Goal: Navigation & Orientation: Find specific page/section

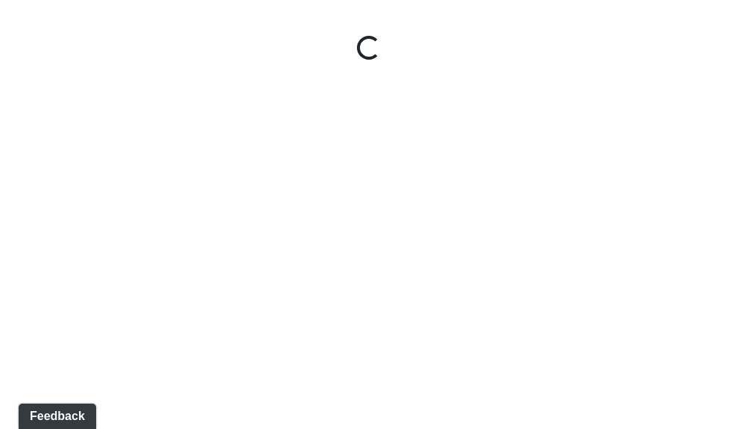
select select "giSCXGrCHAuAYs7sZRd5xi"
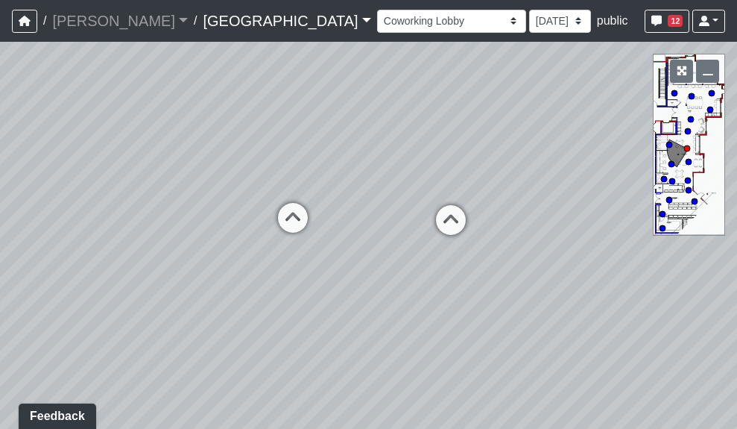
click at [203, 19] on link "Boiling Springs" at bounding box center [287, 21] width 168 height 30
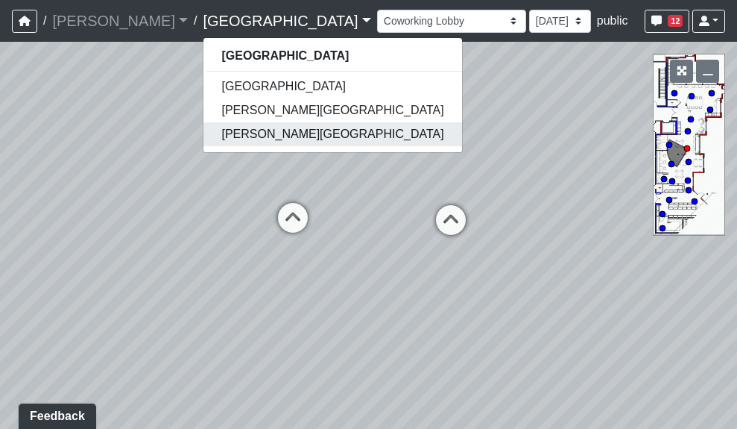
click at [203, 124] on link "[PERSON_NAME][GEOGRAPHIC_DATA]" at bounding box center [332, 134] width 258 height 24
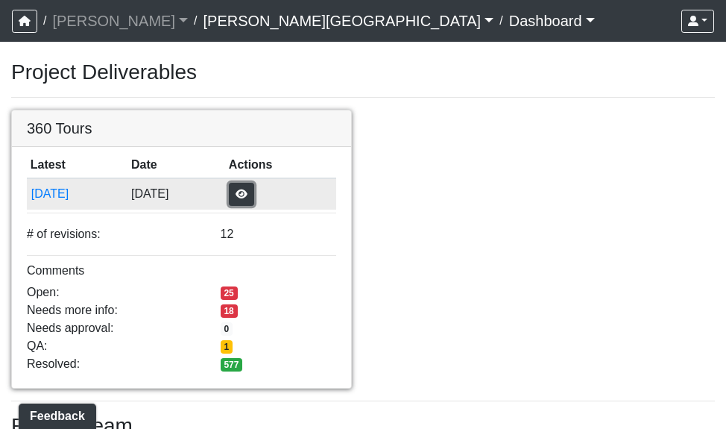
click at [254, 199] on button "button" at bounding box center [241, 194] width 25 height 23
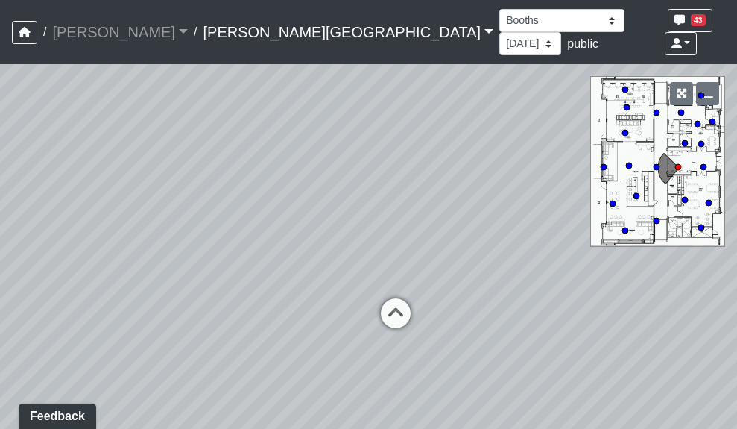
drag, startPoint x: 289, startPoint y: 315, endPoint x: 299, endPoint y: 263, distance: 53.1
click at [299, 263] on div "Loading... Hallway - Hallway 2 Loading... Entry" at bounding box center [368, 246] width 737 height 364
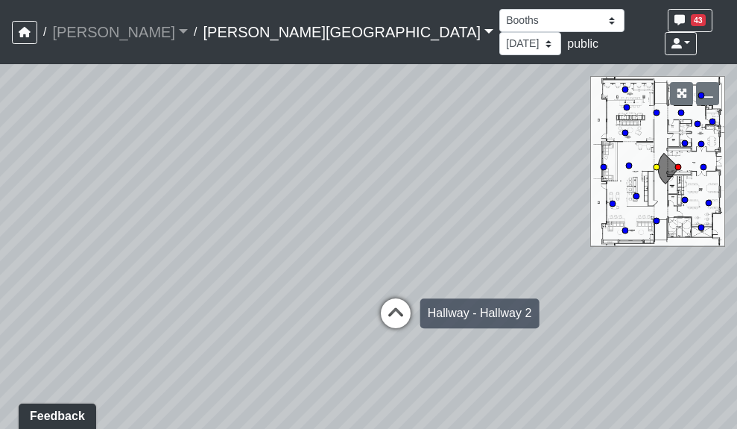
click at [386, 298] on icon at bounding box center [395, 320] width 45 height 45
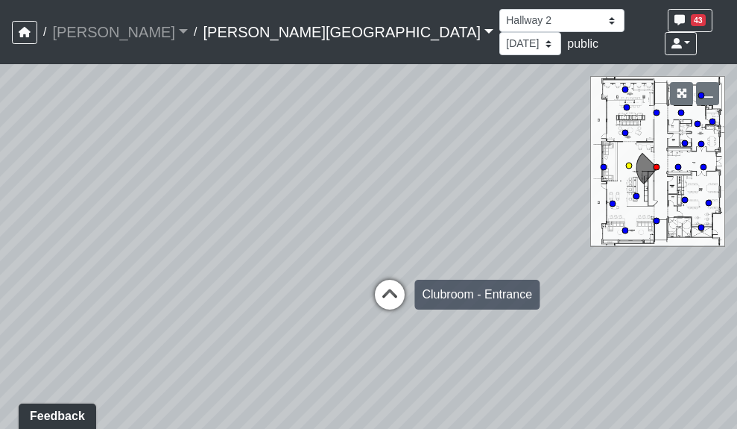
click at [384, 279] on icon at bounding box center [389, 301] width 45 height 45
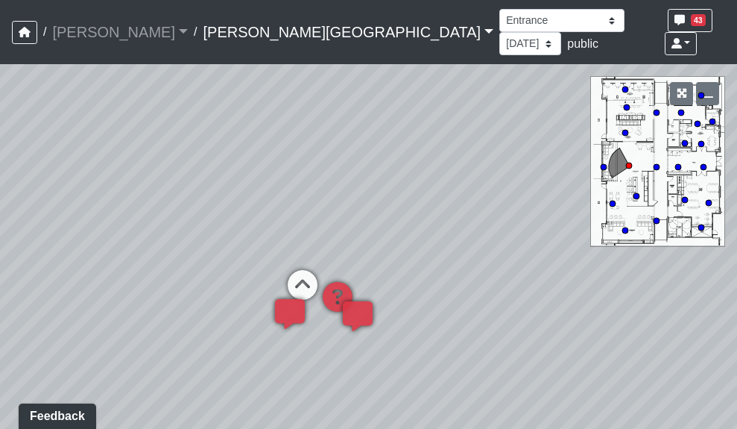
drag, startPoint x: 449, startPoint y: 230, endPoint x: 325, endPoint y: 177, distance: 135.2
click at [308, 219] on div "Loading... Hallway - Hallway 2 Loading... Entry Loading... Clubroom - Entrance …" at bounding box center [368, 246] width 737 height 364
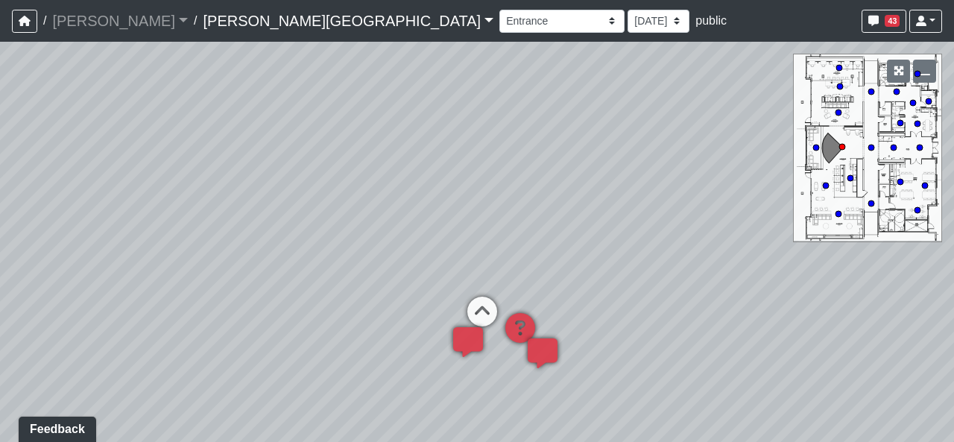
drag, startPoint x: 465, startPoint y: 204, endPoint x: 522, endPoint y: 275, distance: 91.1
click at [606, 250] on div "Loading... Hallway - Hallway 2 Loading... Entry Loading... Clubroom - Entrance …" at bounding box center [477, 242] width 954 height 400
click at [493, 306] on icon at bounding box center [482, 317] width 45 height 45
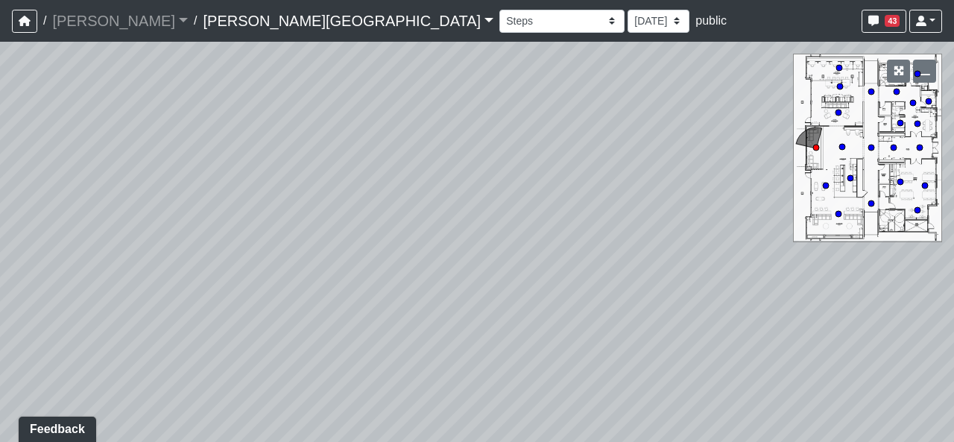
drag, startPoint x: 750, startPoint y: 285, endPoint x: 80, endPoint y: 215, distance: 673.6
click at [80, 215] on div "Loading... Hallway - Hallway 2 Loading... Entry Loading... Clubroom - Entrance …" at bounding box center [477, 242] width 954 height 400
drag, startPoint x: 484, startPoint y: 214, endPoint x: 497, endPoint y: 238, distance: 28.0
click at [497, 242] on div "Loading... Hallway - Hallway 2 Loading... Entry Loading... Clubroom - Entrance …" at bounding box center [477, 242] width 954 height 400
drag, startPoint x: 650, startPoint y: 202, endPoint x: 589, endPoint y: 205, distance: 60.4
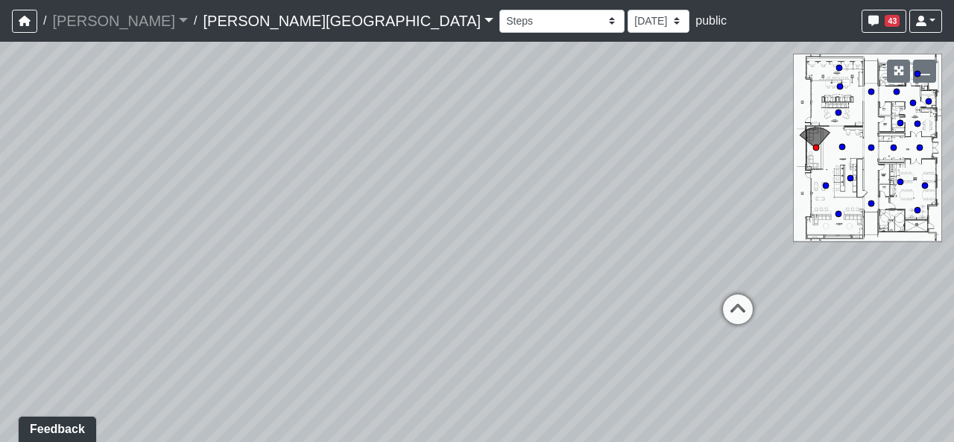
click at [589, 205] on div "Loading... Hallway - Hallway 2 Loading... Entry Loading... Clubroom - Entrance …" at bounding box center [477, 242] width 954 height 400
drag, startPoint x: 666, startPoint y: 297, endPoint x: 227, endPoint y: 276, distance: 440.2
click at [227, 276] on div "Loading... Hallway - Hallway 2 Loading... Entry Loading... Clubroom - Entrance …" at bounding box center [477, 242] width 954 height 400
click at [666, 298] on icon at bounding box center [672, 306] width 45 height 45
select select "2p1LcMW7A2doxWKe2HrzBw"
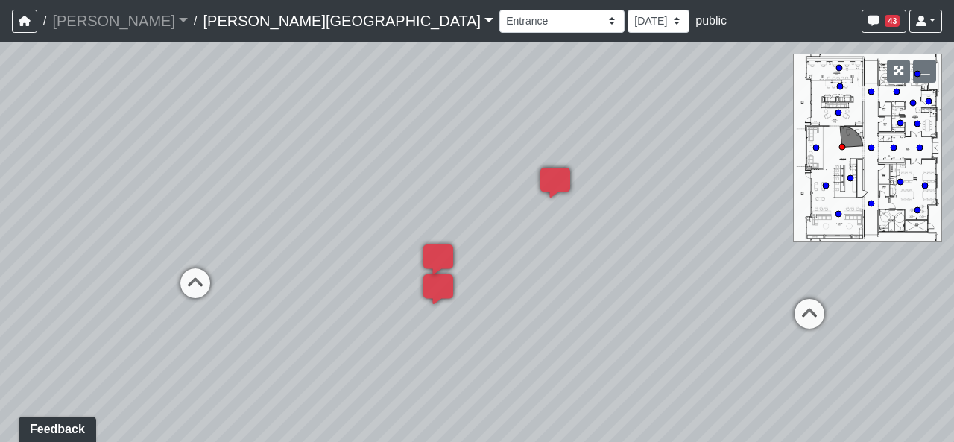
drag, startPoint x: 351, startPoint y: 244, endPoint x: 648, endPoint y: 250, distance: 297.4
click at [648, 250] on div "Loading... Hallway - Hallway 2 Loading... Entry Loading... Clubroom - Entrance …" at bounding box center [477, 242] width 954 height 400
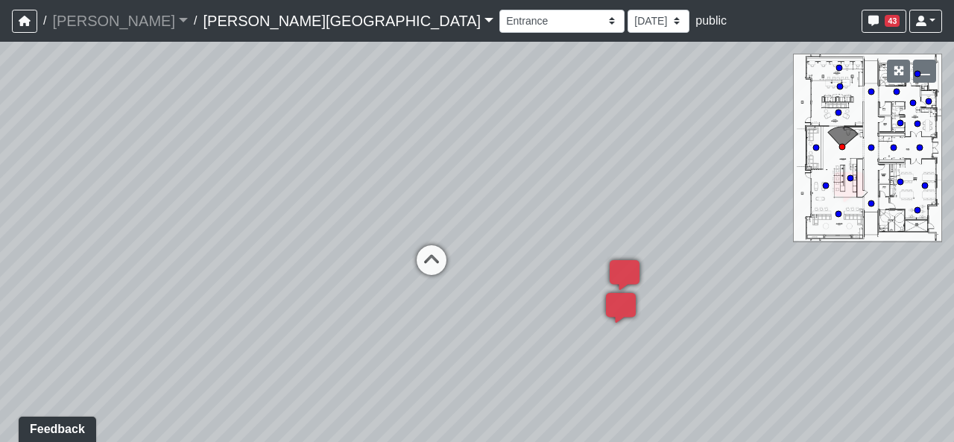
drag, startPoint x: 513, startPoint y: 276, endPoint x: 568, endPoint y: 335, distance: 80.2
click at [568, 335] on div "Loading... Hallway - Hallway 2 Loading... Entry Loading... Clubroom - Entrance …" at bounding box center [477, 242] width 954 height 400
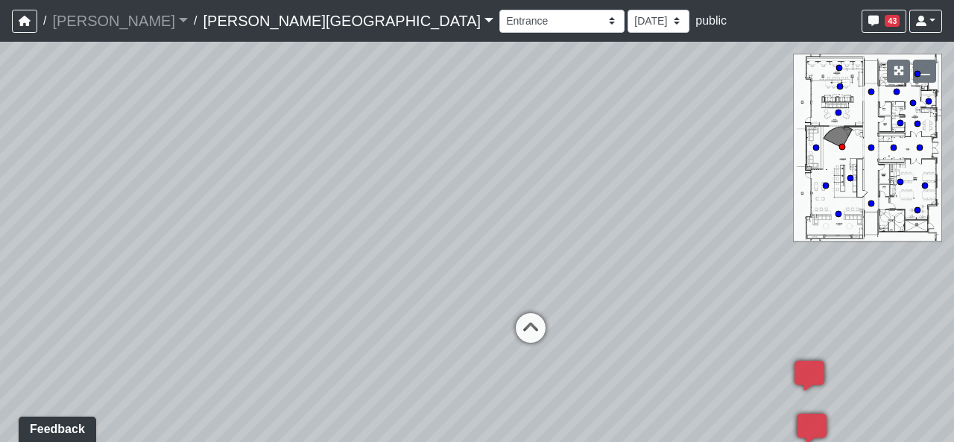
drag, startPoint x: 559, startPoint y: 221, endPoint x: 800, endPoint y: 247, distance: 242.9
click at [736, 247] on div "Loading... Hallway - Hallway 2 Loading... Entry Loading... Clubroom - Entrance …" at bounding box center [477, 242] width 954 height 400
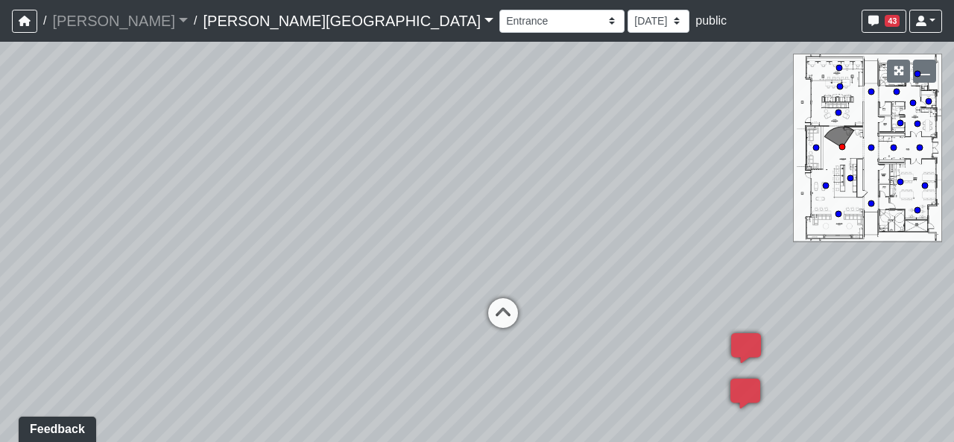
drag, startPoint x: 220, startPoint y: 288, endPoint x: 0, endPoint y: 262, distance: 221.4
click at [0, 262] on div "Loading... Hallway - Hallway 2 Loading... Entry Loading... Clubroom - Entrance …" at bounding box center [477, 242] width 954 height 400
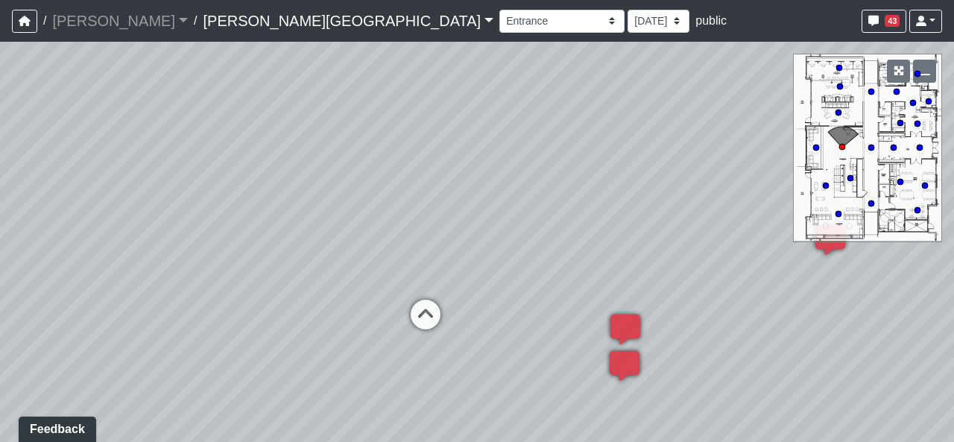
drag, startPoint x: 518, startPoint y: 260, endPoint x: 391, endPoint y: 262, distance: 127.4
click at [391, 262] on div "Loading... Hallway - Hallway 2 Loading... Entry Loading... Clubroom - Entrance …" at bounding box center [477, 242] width 954 height 400
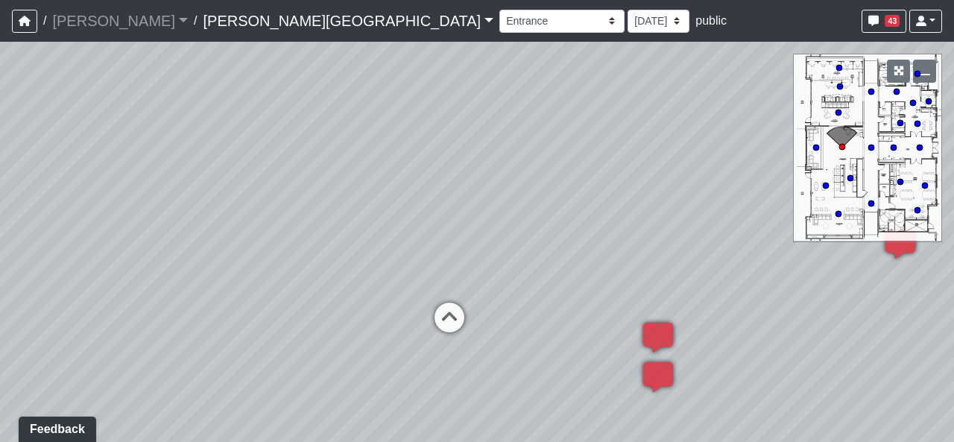
drag, startPoint x: 493, startPoint y: 215, endPoint x: 541, endPoint y: 219, distance: 47.8
click at [541, 219] on div "Loading... Hallway - Hallway 2 Loading... Entry Loading... Clubroom - Entrance …" at bounding box center [477, 242] width 954 height 400
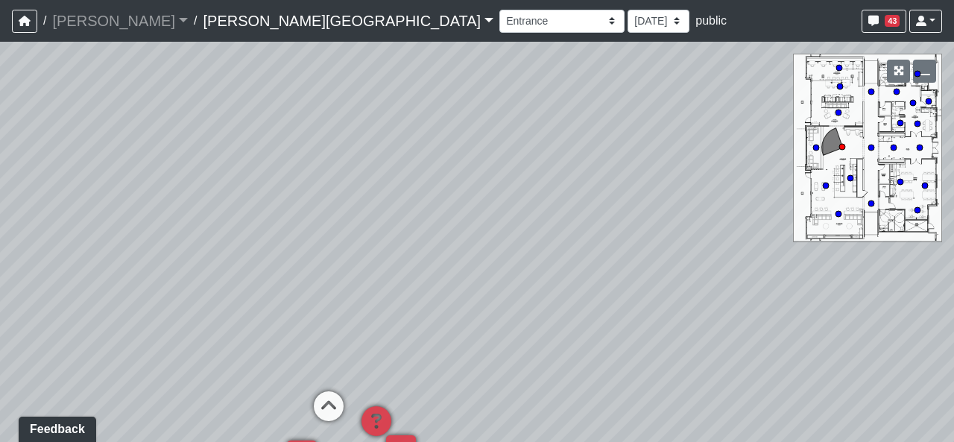
drag, startPoint x: 430, startPoint y: 252, endPoint x: 942, endPoint y: 322, distance: 516.8
click at [736, 322] on div "Loading... Hallway - Hallway 2 Loading... Entry Loading... Clubroom - Entrance …" at bounding box center [477, 242] width 954 height 400
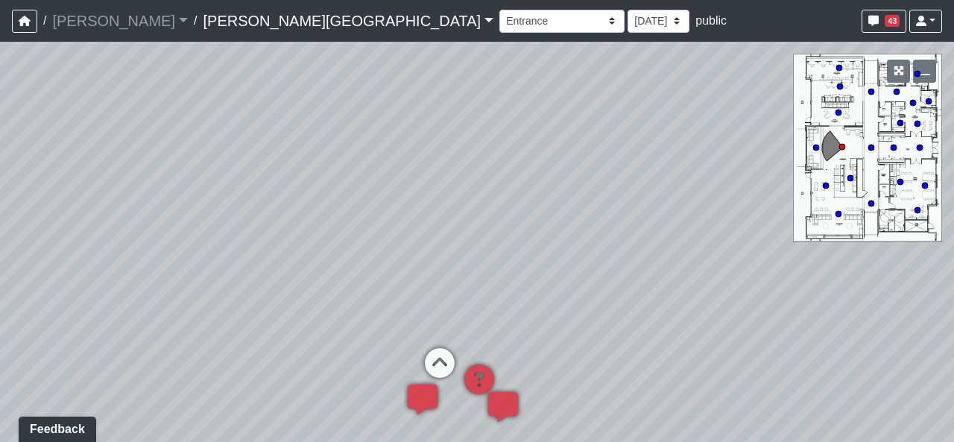
drag, startPoint x: 487, startPoint y: 331, endPoint x: 572, endPoint y: 306, distance: 89.4
click at [572, 306] on div "Loading... Hallway - Hallway 2 Loading... Entry Loading... Clubroom - Entrance …" at bounding box center [477, 242] width 954 height 400
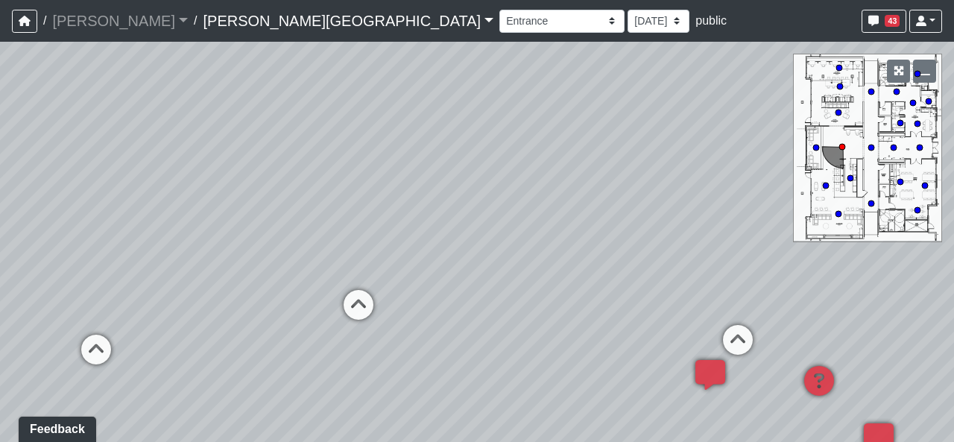
drag, startPoint x: 383, startPoint y: 238, endPoint x: 793, endPoint y: 184, distance: 413.4
click at [736, 184] on div "Loading... Hallway - Hallway 2 Loading... Entry Loading... Clubroom - Entrance …" at bounding box center [477, 242] width 954 height 400
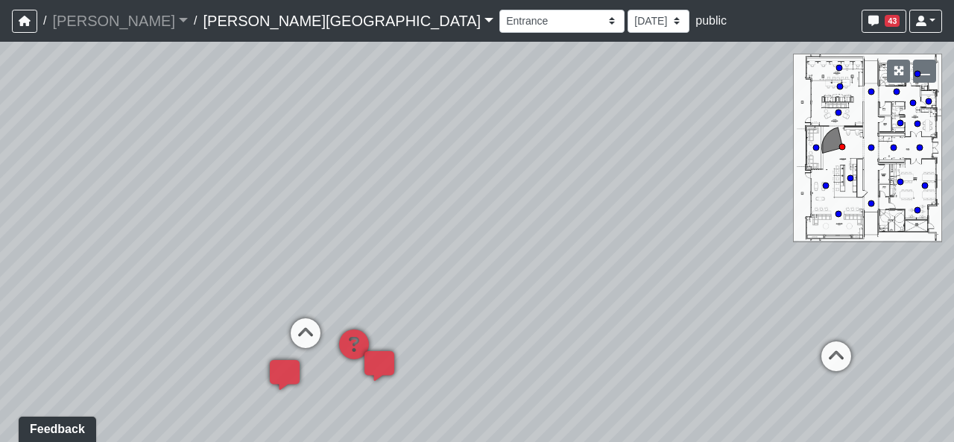
drag, startPoint x: 427, startPoint y: 200, endPoint x: 7, endPoint y: 247, distance: 422.9
click at [7, 247] on div "Loading... Hallway - Hallway 2 Loading... Entry Loading... Clubroom - Entrance …" at bounding box center [477, 242] width 954 height 400
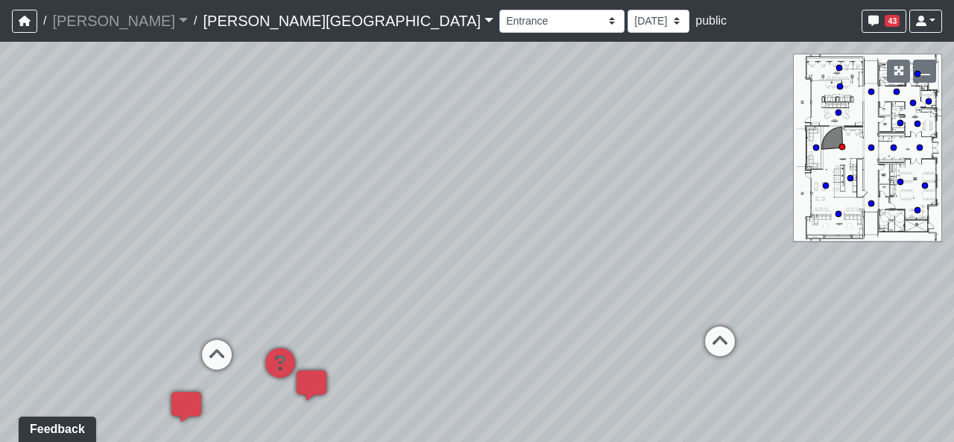
drag, startPoint x: 569, startPoint y: 354, endPoint x: 492, endPoint y: 355, distance: 77.5
click at [492, 355] on div "Loading... Hallway - Hallway 2 Loading... Entry Loading... Clubroom - Entrance …" at bounding box center [477, 242] width 954 height 400
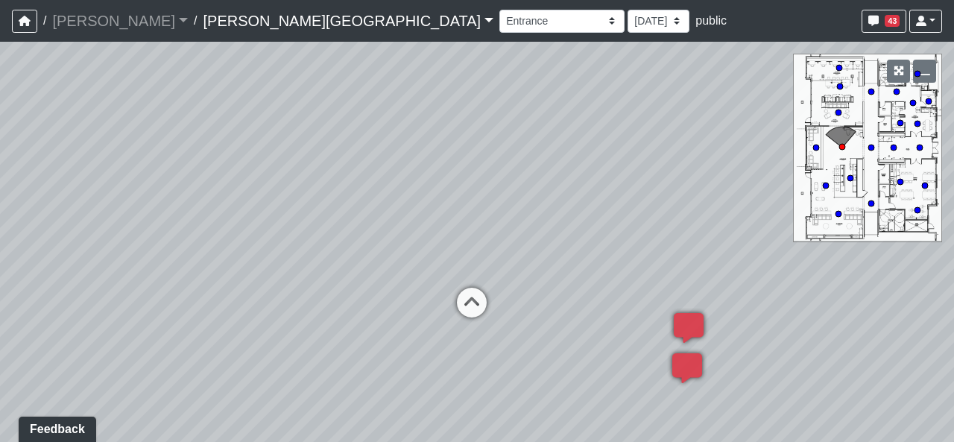
drag, startPoint x: 487, startPoint y: 353, endPoint x: 157, endPoint y: 339, distance: 331.2
click at [157, 339] on div "Loading... Hallway - Hallway 2 Loading... Entry Loading... Clubroom - Entrance …" at bounding box center [477, 242] width 954 height 400
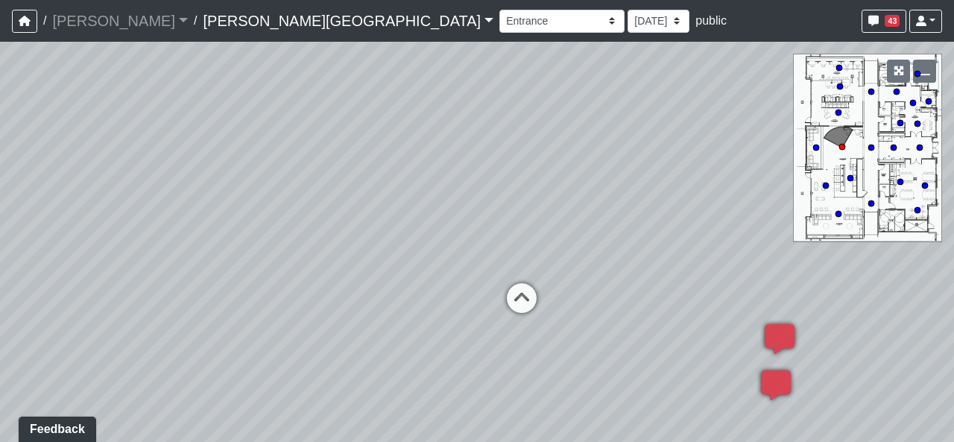
drag, startPoint x: 230, startPoint y: 282, endPoint x: 316, endPoint y: 275, distance: 86.0
click at [316, 275] on div "Loading... Hallway - Hallway 2 Loading... Entry Loading... Clubroom - Entrance …" at bounding box center [477, 242] width 954 height 400
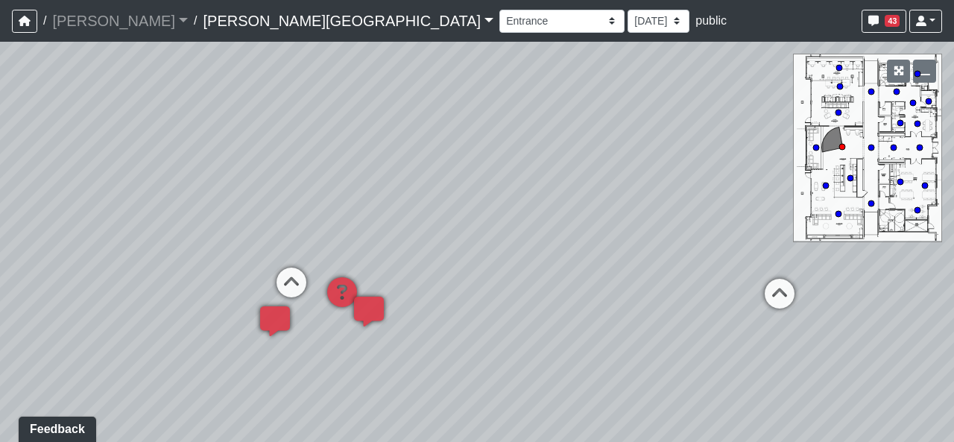
drag, startPoint x: 363, startPoint y: 166, endPoint x: 837, endPoint y: 145, distance: 474.5
click at [736, 145] on div "Loading... Hallway - Hallway 2 Loading... Entry Loading... Clubroom - Entrance …" at bounding box center [477, 242] width 954 height 400
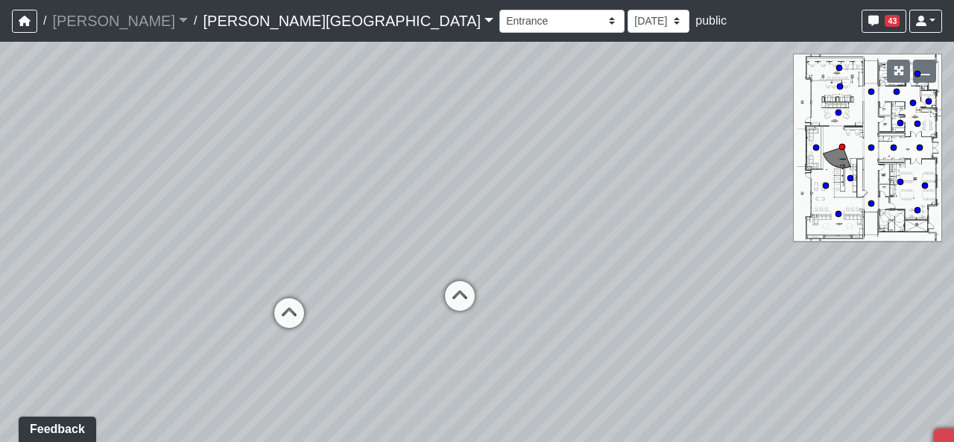
drag, startPoint x: 206, startPoint y: 234, endPoint x: 949, endPoint y: 265, distance: 744.4
click at [736, 265] on div "Loading... Hallway - Hallway 2 Loading... Entry Loading... Clubroom - Entrance …" at bounding box center [477, 242] width 954 height 400
drag, startPoint x: 420, startPoint y: 260, endPoint x: 124, endPoint y: 246, distance: 296.2
click at [124, 246] on div "Loading... Hallway - Hallway 2 Loading... Entry Loading... Clubroom - Entrance …" at bounding box center [477, 242] width 954 height 400
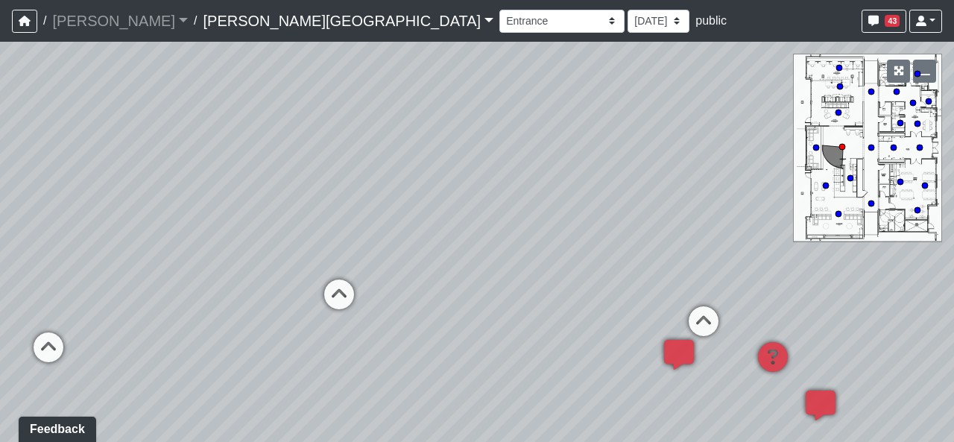
drag, startPoint x: 652, startPoint y: 333, endPoint x: 60, endPoint y: 307, distance: 592.3
click at [57, 307] on div "Loading... Hallway - Hallway 2 Loading... Entry Loading... Clubroom - Entrance …" at bounding box center [477, 242] width 954 height 400
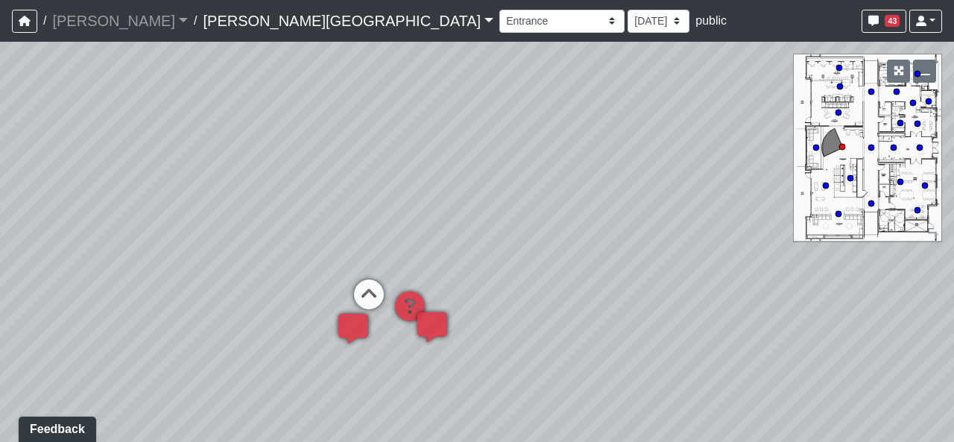
drag, startPoint x: 630, startPoint y: 209, endPoint x: 134, endPoint y: 198, distance: 495.7
click at [134, 198] on div "Loading... Hallway - Hallway 2 Loading... Entry Loading... Clubroom - Entrance …" at bounding box center [477, 242] width 954 height 400
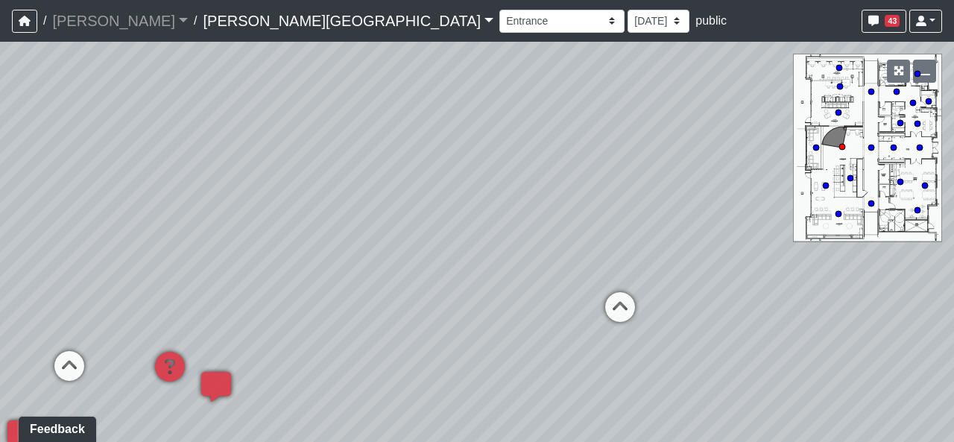
drag, startPoint x: 737, startPoint y: 200, endPoint x: 461, endPoint y: 219, distance: 276.4
click at [461, 219] on div "Loading... Hallway - Hallway 2 Loading... Entry Loading... Clubroom - Entrance …" at bounding box center [477, 242] width 954 height 400
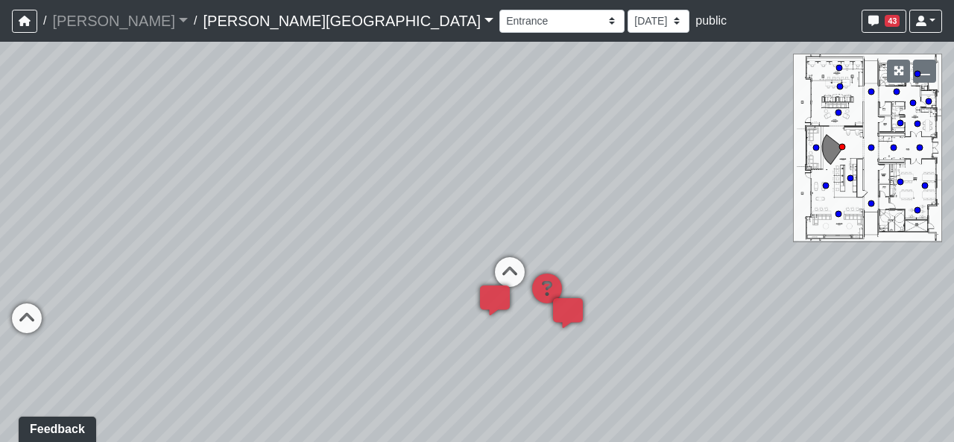
drag, startPoint x: 355, startPoint y: 227, endPoint x: 864, endPoint y: 188, distance: 510.5
click at [736, 188] on div "Loading... Hallway - Hallway 2 Loading... Entry Loading... Clubroom - Entrance …" at bounding box center [477, 242] width 954 height 400
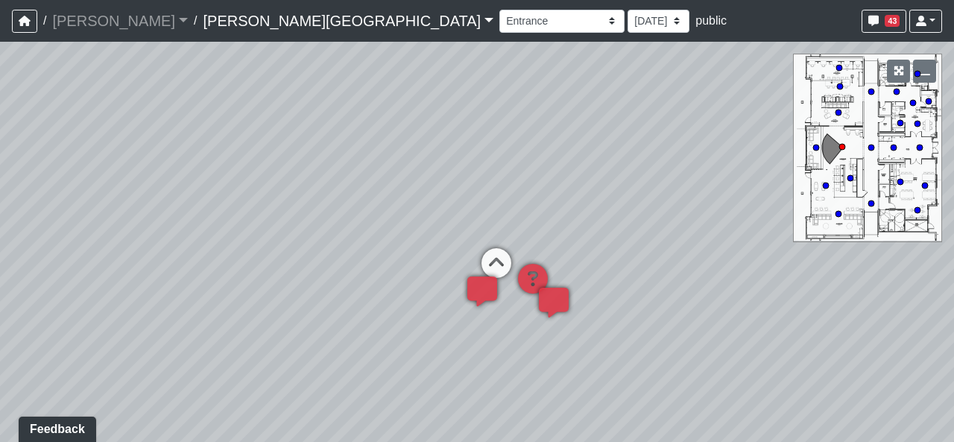
drag, startPoint x: 300, startPoint y: 271, endPoint x: 288, endPoint y: 260, distance: 15.8
click at [288, 260] on div "Loading... Hallway - Hallway 2 Loading... Entry Loading... Clubroom - Entrance …" at bounding box center [477, 242] width 954 height 400
click at [499, 20] on select "Booths 1 Booths 2 Lounge 1 Bar Entrance Lounge Main Lounge Steps Booths Entry C…" at bounding box center [561, 21] width 125 height 23
click at [628, 20] on select "[DATE] [DATE] [DATE] [DATE] [DATE] [DATE] [DATE] [DATE] [DATE] [DATE] [DATE] [D…" at bounding box center [659, 21] width 62 height 23
select select "pacHpDtrwBqQXJ6V3AE9Ks"
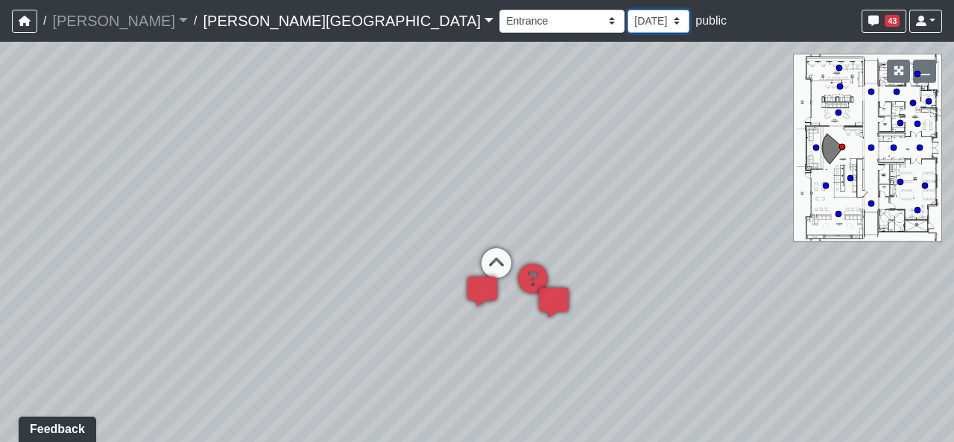
click at [628, 10] on select "[DATE] [DATE] [DATE] [DATE] [DATE] [DATE] [DATE] [DATE] [DATE] [DATE] [DATE] [D…" at bounding box center [659, 21] width 62 height 23
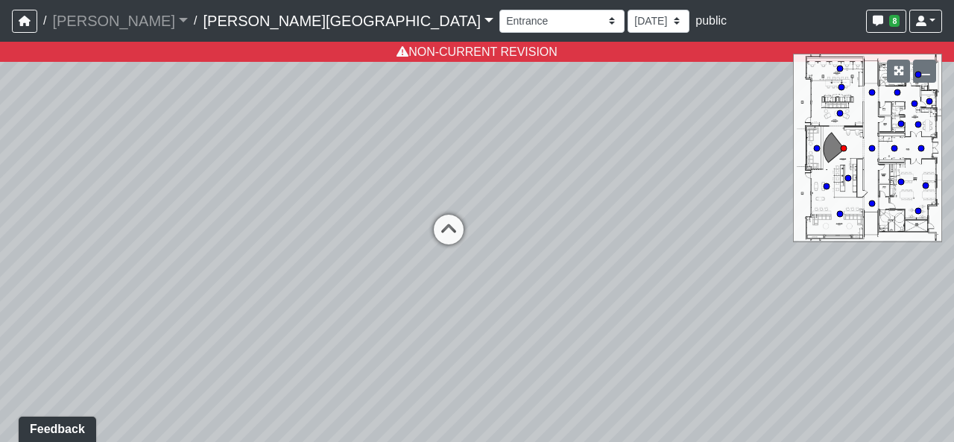
drag, startPoint x: 428, startPoint y: 200, endPoint x: 343, endPoint y: 244, distance: 95.7
click at [338, 249] on div "Loading... Hallway - Hallway 2 Loading... Entry Loading... Clubroom - Entrance …" at bounding box center [477, 242] width 954 height 400
drag, startPoint x: 560, startPoint y: 259, endPoint x: 32, endPoint y: 266, distance: 528.4
click at [32, 266] on div "Loading... Hallway - Hallway 2 Loading... Entry Loading... Clubroom - Entrance …" at bounding box center [477, 242] width 954 height 400
drag, startPoint x: 628, startPoint y: 266, endPoint x: 212, endPoint y: 15, distance: 486.4
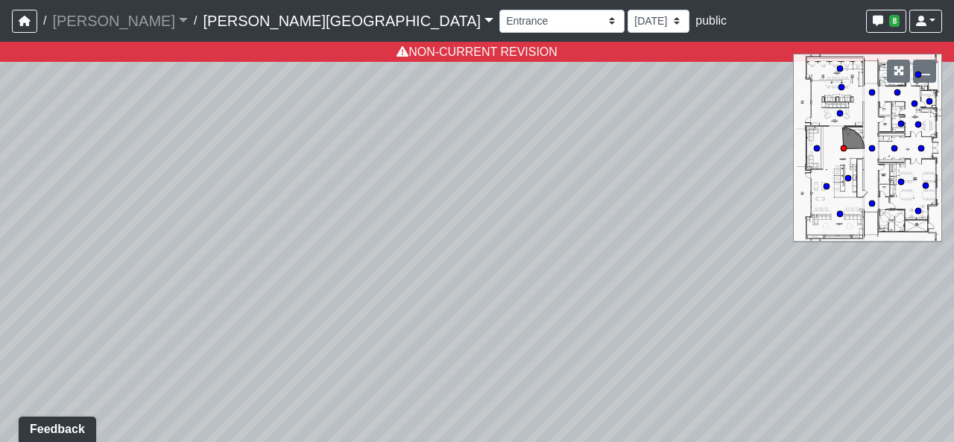
click at [212, 15] on div "/ [PERSON_NAME] Loading... / [PERSON_NAME][GEOGRAPHIC_DATA][PERSON_NAME] Loadin…" at bounding box center [477, 221] width 954 height 442
drag, startPoint x: 633, startPoint y: 120, endPoint x: 321, endPoint y: 253, distance: 338.9
click at [321, 253] on div "Loading... Hallway - Hallway 2 Loading... Entry Loading... Clubroom - Entrance …" at bounding box center [477, 242] width 954 height 400
drag, startPoint x: 598, startPoint y: 196, endPoint x: 462, endPoint y: 245, distance: 145.0
click at [462, 247] on div "Loading... Hallway - Hallway 2 Loading... Entry Loading... Clubroom - Entrance …" at bounding box center [477, 242] width 954 height 400
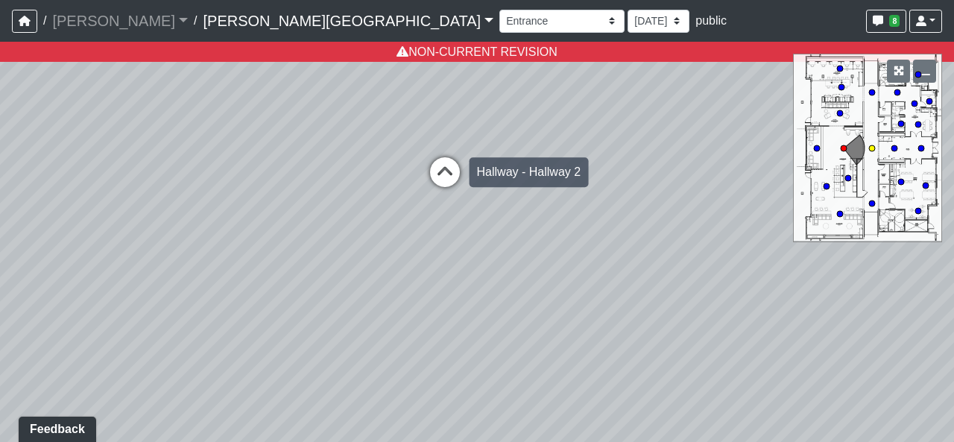
click at [433, 165] on icon at bounding box center [445, 179] width 45 height 45
select select "fhSDUKkkJCf45yZWF6wqxq"
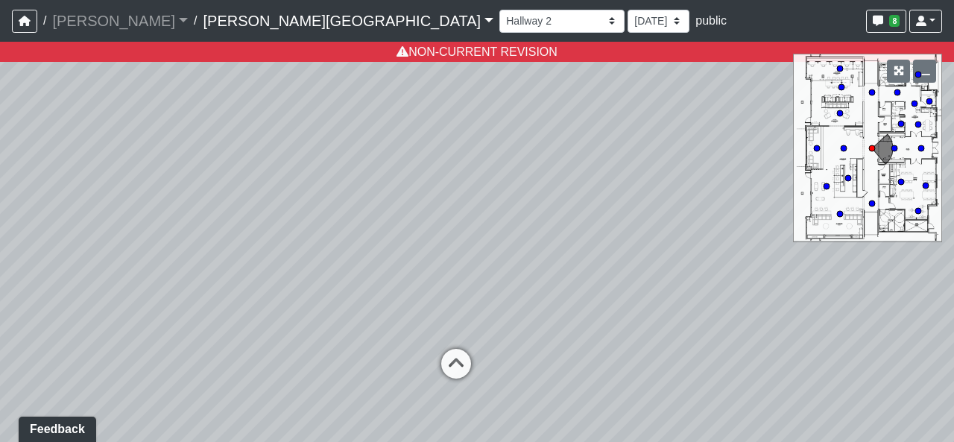
drag, startPoint x: 505, startPoint y: 142, endPoint x: 526, endPoint y: 354, distance: 213.4
click at [526, 354] on div "Loading... Hallway - Hallway 2 Loading... Entry Loading... Clubroom - Entrance …" at bounding box center [477, 242] width 954 height 400
drag, startPoint x: 648, startPoint y: 349, endPoint x: 650, endPoint y: 285, distance: 63.4
click at [651, 287] on div "Loading... Hallway - Hallway 2 Loading... Entry Loading... Clubroom - Entrance …" at bounding box center [477, 242] width 954 height 400
drag, startPoint x: 375, startPoint y: 137, endPoint x: 434, endPoint y: 66, distance: 93.1
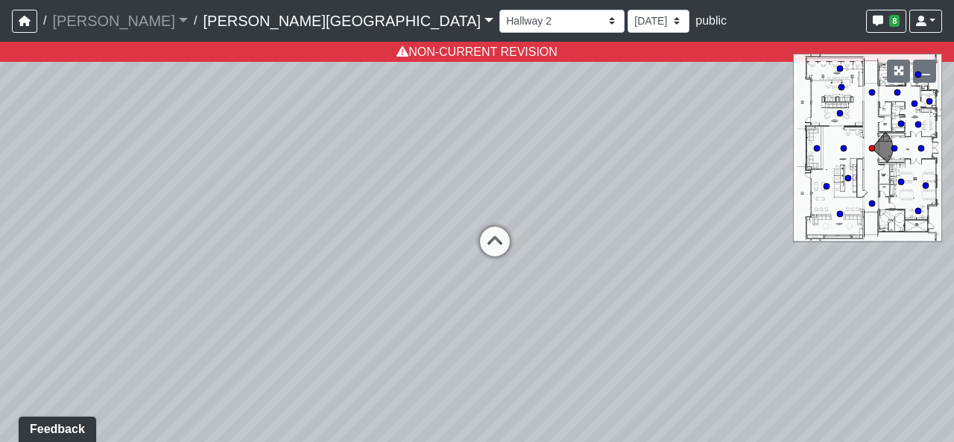
click at [434, 66] on div "Loading... Hallway - Hallway 2 Loading... Entry Loading... Clubroom - Entrance …" at bounding box center [477, 242] width 954 height 400
click at [628, 14] on select "[DATE] [DATE] [DATE] [DATE] [DATE] [DATE] [DATE] [DATE] [DATE] [DATE] [DATE] [D…" at bounding box center [659, 21] width 62 height 23
select select "rqkEVXgxnPpMDdcxVT5SYo"
click at [628, 10] on select "[DATE] [DATE] [DATE] [DATE] [DATE] [DATE] [DATE] [DATE] [DATE] [DATE] [DATE] [D…" at bounding box center [659, 21] width 62 height 23
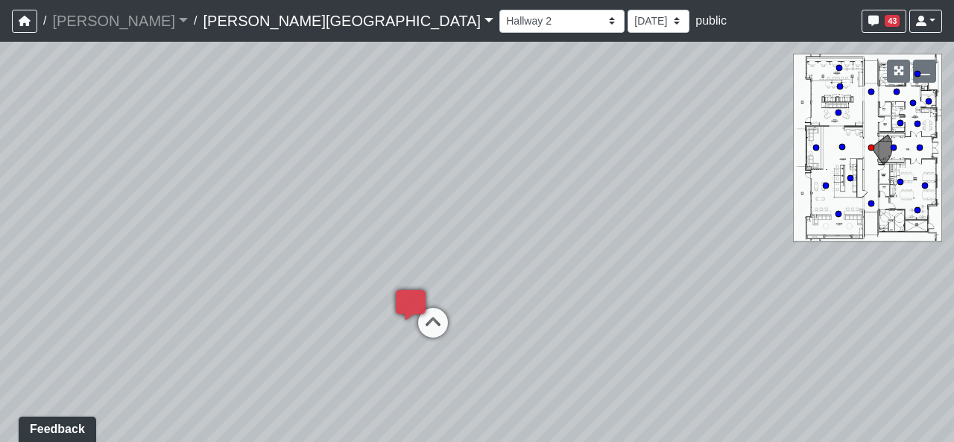
drag, startPoint x: 472, startPoint y: 264, endPoint x: 370, endPoint y: 238, distance: 106.1
click at [370, 238] on div "Loading... Hallway - Hallway 2 Loading... Entry Loading... Clubroom - Entrance …" at bounding box center [477, 242] width 954 height 400
drag, startPoint x: 642, startPoint y: 250, endPoint x: 466, endPoint y: 256, distance: 176.0
click at [607, 256] on div "Loading... Hallway - Hallway 2 Loading... Entry Loading... Clubroom - Entrance …" at bounding box center [477, 242] width 954 height 400
drag, startPoint x: 440, startPoint y: 259, endPoint x: 229, endPoint y: 253, distance: 211.0
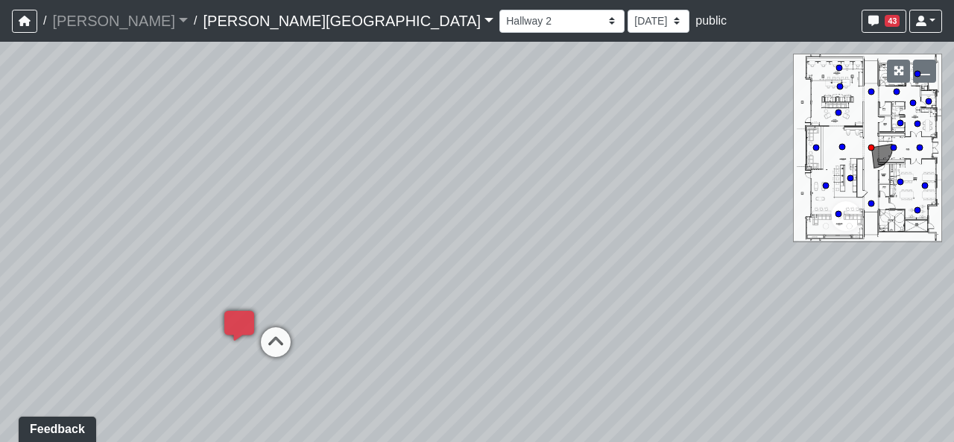
click at [229, 253] on div "Loading... Hallway - Hallway 2 Loading... Entry Loading... Clubroom - Entrance …" at bounding box center [477, 242] width 954 height 400
drag, startPoint x: 548, startPoint y: 255, endPoint x: 908, endPoint y: 324, distance: 366.6
click at [736, 324] on div "Loading... Hallway - Hallway 2 Loading... Entry Loading... Clubroom - Entrance …" at bounding box center [477, 242] width 954 height 400
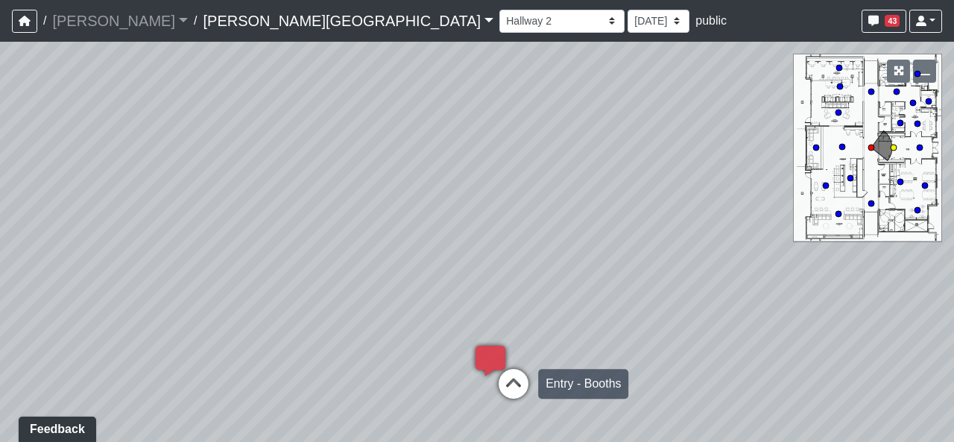
click at [529, 395] on icon at bounding box center [513, 391] width 45 height 45
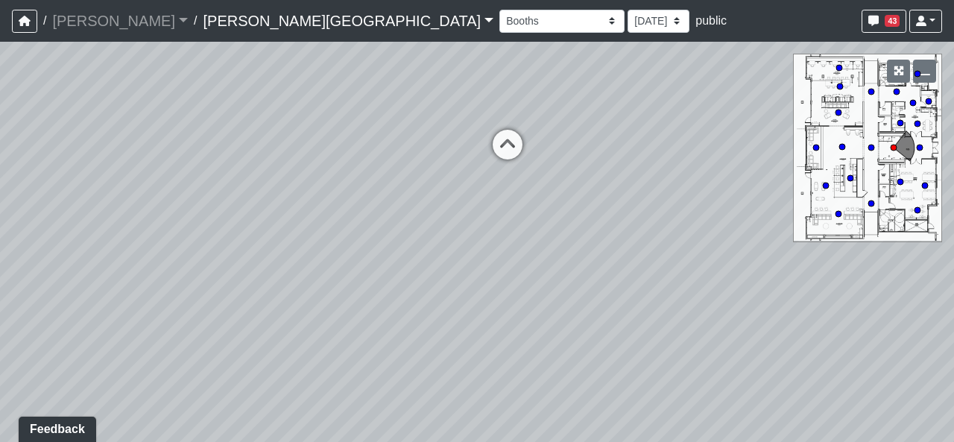
drag, startPoint x: 548, startPoint y: 391, endPoint x: 540, endPoint y: 224, distance: 166.4
click at [540, 224] on div "Loading... Hallway - Hallway 2 Loading... Entry Loading... Clubroom - Entrance …" at bounding box center [477, 242] width 954 height 400
click at [736, 28] on link at bounding box center [925, 21] width 33 height 23
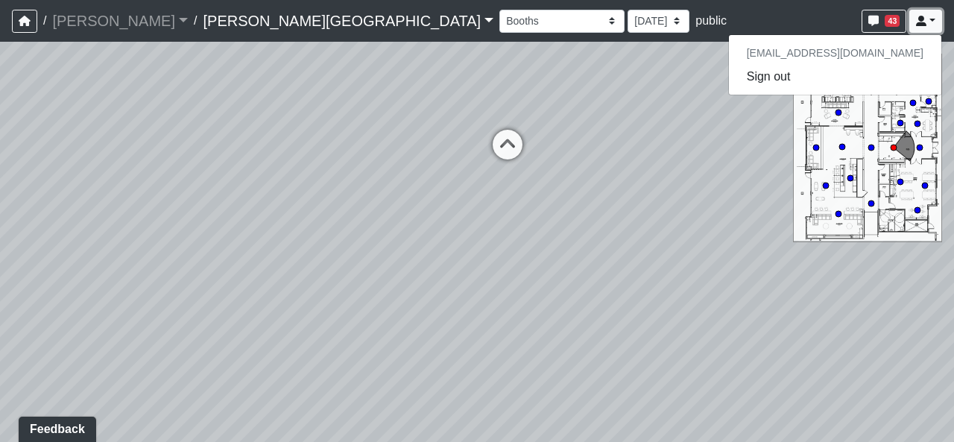
click at [736, 28] on link at bounding box center [925, 21] width 33 height 23
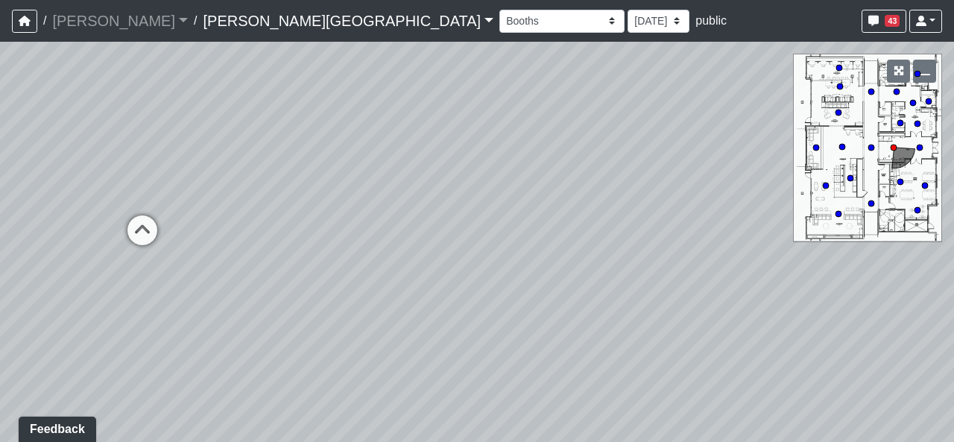
drag, startPoint x: 613, startPoint y: 249, endPoint x: 164, endPoint y: 339, distance: 458.3
click at [164, 339] on div "Loading... Hallway - Hallway 2 Loading... Entry Loading... Clubroom - Entrance …" at bounding box center [477, 242] width 954 height 400
drag, startPoint x: 639, startPoint y: 310, endPoint x: 163, endPoint y: 283, distance: 477.0
click at [163, 283] on div "Loading... Hallway - Hallway 2 Loading... Entry Loading... Clubroom - Entrance …" at bounding box center [477, 242] width 954 height 400
drag, startPoint x: 538, startPoint y: 258, endPoint x: 835, endPoint y: 297, distance: 300.0
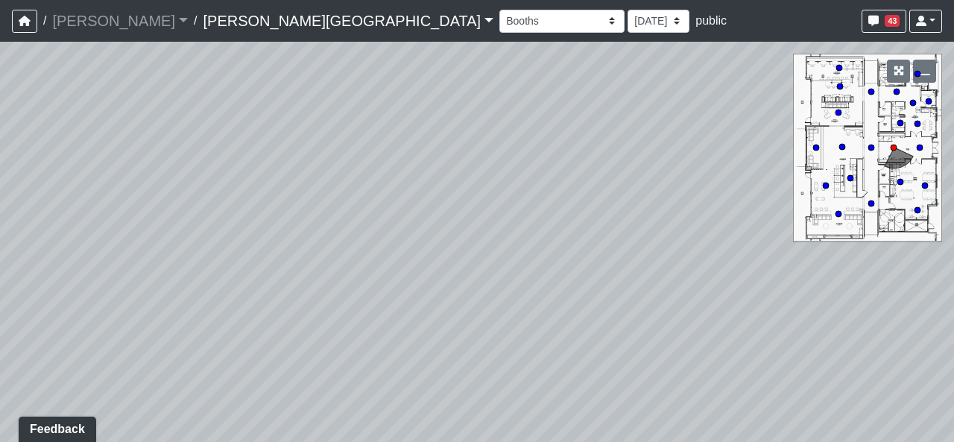
click at [736, 298] on div "Loading... Hallway - Hallway 2 Loading... Entry Loading... Clubroom - Entrance …" at bounding box center [477, 242] width 954 height 400
drag, startPoint x: 134, startPoint y: 253, endPoint x: 537, endPoint y: 391, distance: 425.4
click at [537, 391] on div "Loading... Hallway - Hallway 2 Loading... Entry Loading... Clubroom - Entrance …" at bounding box center [477, 242] width 954 height 400
drag, startPoint x: 556, startPoint y: 202, endPoint x: 414, endPoint y: 388, distance: 233.9
click at [414, 388] on div "Loading... Hallway - Hallway 2 Loading... Entry Loading... Clubroom - Entrance …" at bounding box center [477, 242] width 954 height 400
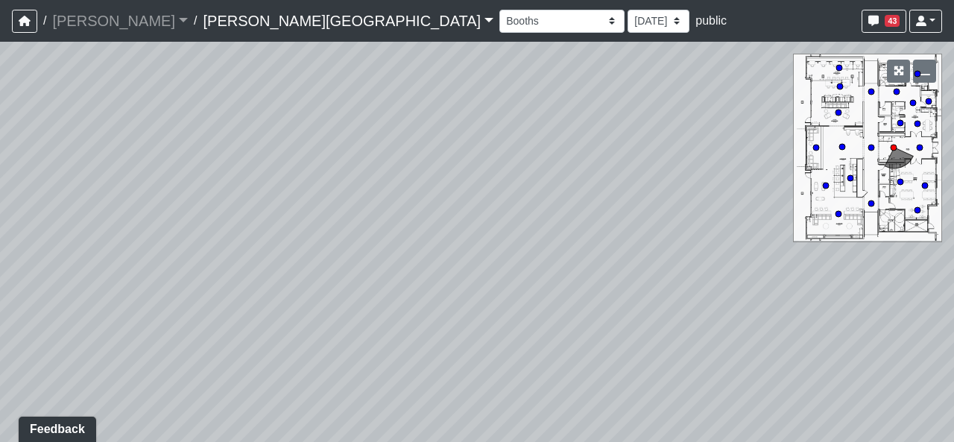
drag, startPoint x: 466, startPoint y: 104, endPoint x: 212, endPoint y: 125, distance: 255.0
click at [187, 132] on div "Loading... Hallway - Hallway 2 Loading... Entry Loading... Clubroom - Entrance …" at bounding box center [477, 242] width 954 height 400
drag, startPoint x: 815, startPoint y: 276, endPoint x: 248, endPoint y: 67, distance: 603.6
click at [248, 66] on div "Loading... Hallway - Hallway 2 Loading... Entry Loading... Clubroom - Entrance …" at bounding box center [477, 242] width 954 height 400
drag, startPoint x: 572, startPoint y: 288, endPoint x: 364, endPoint y: 94, distance: 285.3
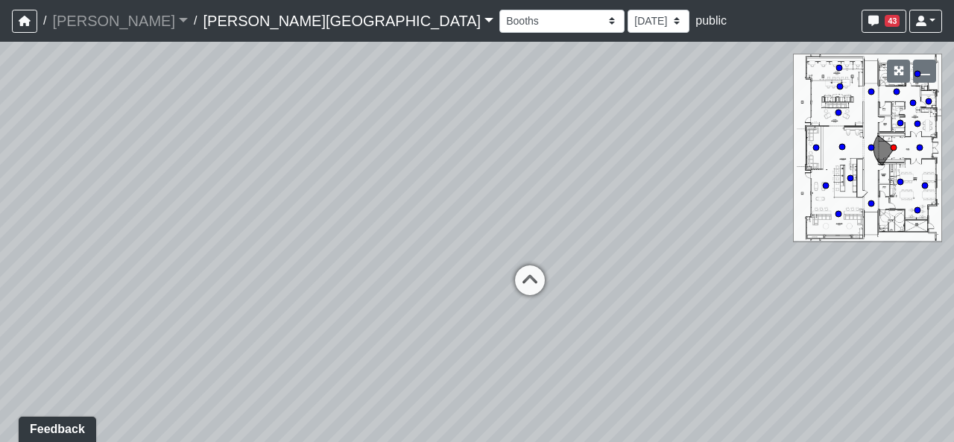
click at [364, 94] on div "Loading... Hallway - Hallway 2 Loading... Entry Loading... Clubroom - Entrance …" at bounding box center [477, 242] width 954 height 400
click at [537, 267] on icon at bounding box center [529, 287] width 45 height 45
drag, startPoint x: 660, startPoint y: 221, endPoint x: 180, endPoint y: 187, distance: 481.9
click at [180, 187] on div "Loading... Hallway - Hallway 2 Loading... Entry Loading... Clubroom - Entrance …" at bounding box center [477, 242] width 954 height 400
drag, startPoint x: 575, startPoint y: 198, endPoint x: 532, endPoint y: 287, distance: 98.7
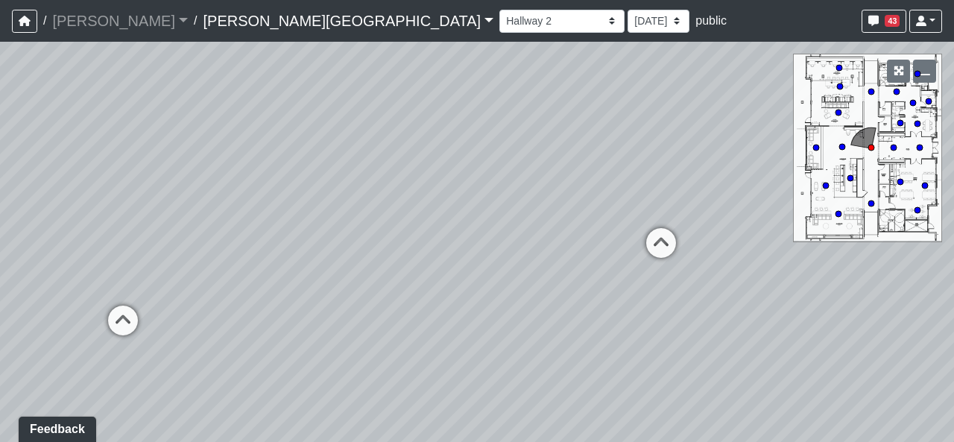
click at [531, 288] on div "Loading... Hallway - Hallway 2 Loading... Entry Loading... Clubroom - Entrance …" at bounding box center [477, 242] width 954 height 400
drag, startPoint x: 493, startPoint y: 374, endPoint x: 490, endPoint y: 359, distance: 15.1
click at [490, 359] on div "Loading... Hallway - Hallway 2 Loading... Entry Loading... Clubroom - Entrance …" at bounding box center [477, 242] width 954 height 400
drag, startPoint x: 358, startPoint y: 304, endPoint x: 743, endPoint y: 271, distance: 386.0
click at [736, 271] on div "Loading... Hallway - Hallway 2 Loading... Entry Loading... Clubroom - Entrance …" at bounding box center [477, 242] width 954 height 400
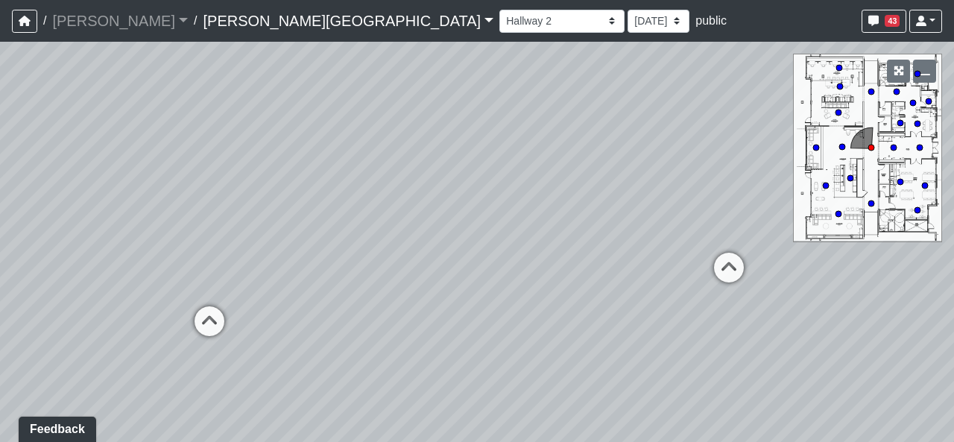
drag, startPoint x: 603, startPoint y: 198, endPoint x: 228, endPoint y: 205, distance: 374.9
click at [228, 205] on div "Loading... Hallway - Hallway 2 Loading... Entry Loading... Clubroom - Entrance …" at bounding box center [477, 242] width 954 height 400
click at [203, 15] on link "[PERSON_NAME][GEOGRAPHIC_DATA]" at bounding box center [348, 21] width 291 height 30
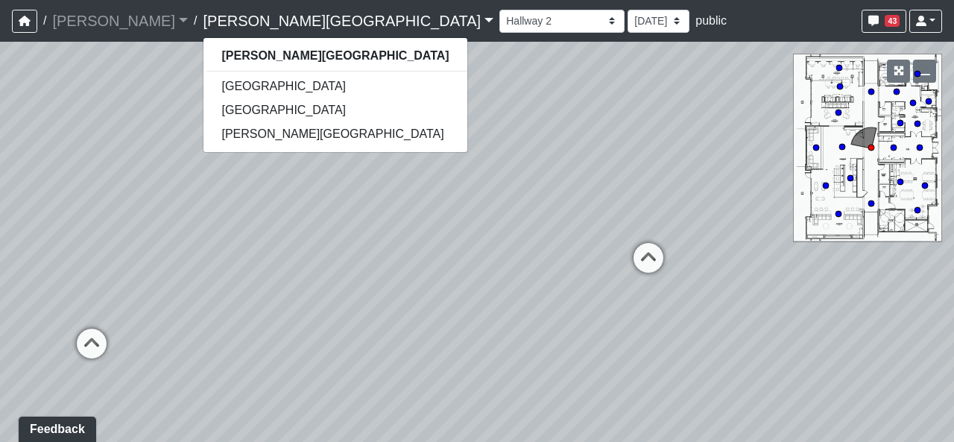
click at [405, 202] on div "Loading... Hallway - Hallway 2 Loading... Entry Loading... Clubroom - Entrance …" at bounding box center [477, 242] width 954 height 400
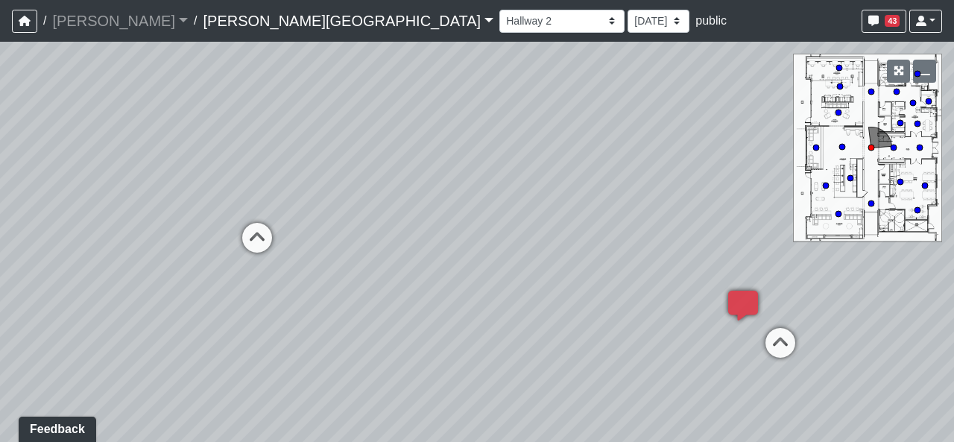
drag, startPoint x: 756, startPoint y: 255, endPoint x: 188, endPoint y: 227, distance: 568.6
click at [188, 227] on div "Loading... Hallway - Hallway 2 Loading... Entry Loading... Clubroom - Entrance …" at bounding box center [477, 242] width 954 height 400
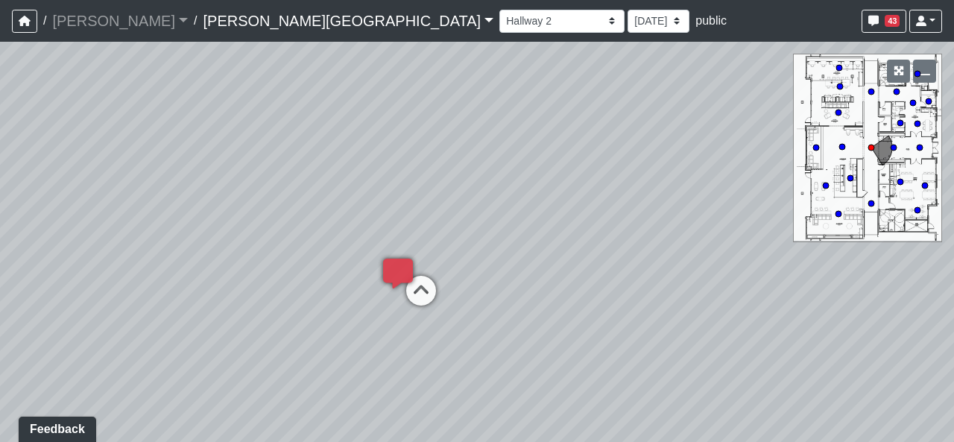
drag, startPoint x: 448, startPoint y: 206, endPoint x: 759, endPoint y: 233, distance: 311.9
click at [736, 230] on div "Loading... Hallway - Hallway 2 Loading... Entry Loading... Clubroom - Entrance …" at bounding box center [477, 242] width 954 height 400
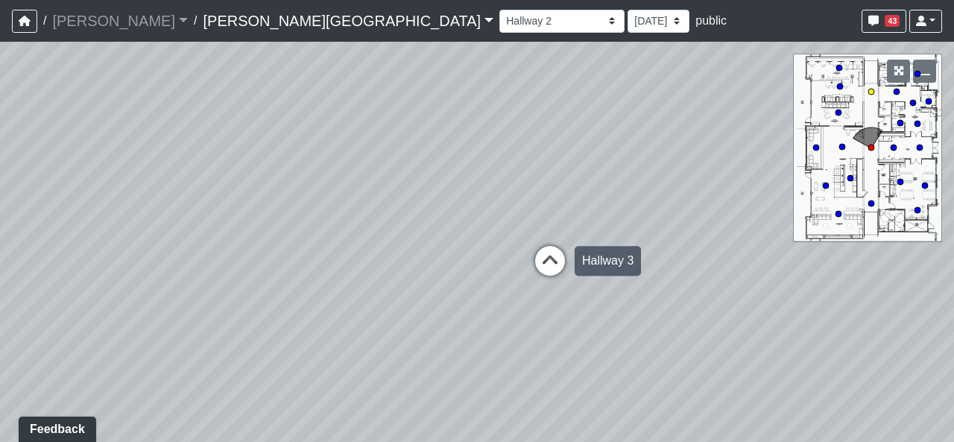
drag, startPoint x: 305, startPoint y: 276, endPoint x: 731, endPoint y: 268, distance: 426.4
click at [736, 265] on div "Loading... Hallway - Hallway 2 Loading... Entry Loading... Clubroom - Entrance …" at bounding box center [477, 242] width 954 height 400
drag, startPoint x: 342, startPoint y: 284, endPoint x: 367, endPoint y: 298, distance: 28.4
click at [364, 278] on icon at bounding box center [355, 299] width 45 height 45
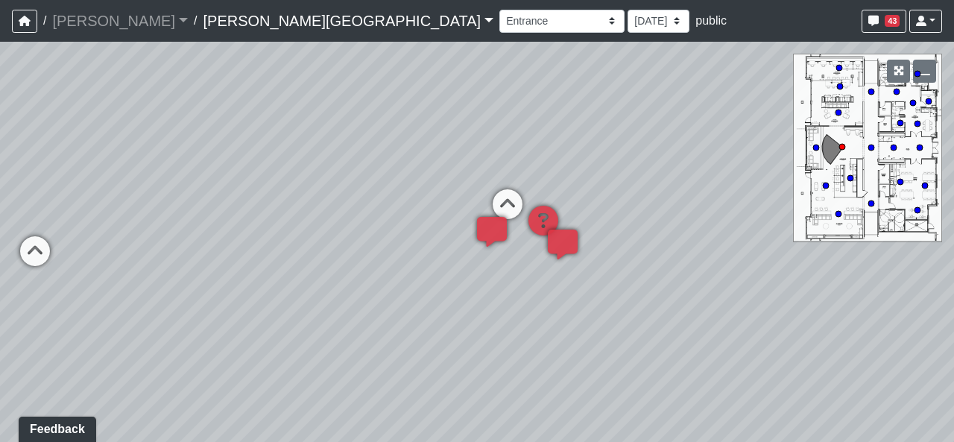
drag, startPoint x: 444, startPoint y: 288, endPoint x: 722, endPoint y: 182, distance: 297.4
click at [722, 182] on div "Loading... Hallway - Hallway 2 Loading... Entry Loading... Clubroom - Entrance …" at bounding box center [477, 242] width 954 height 400
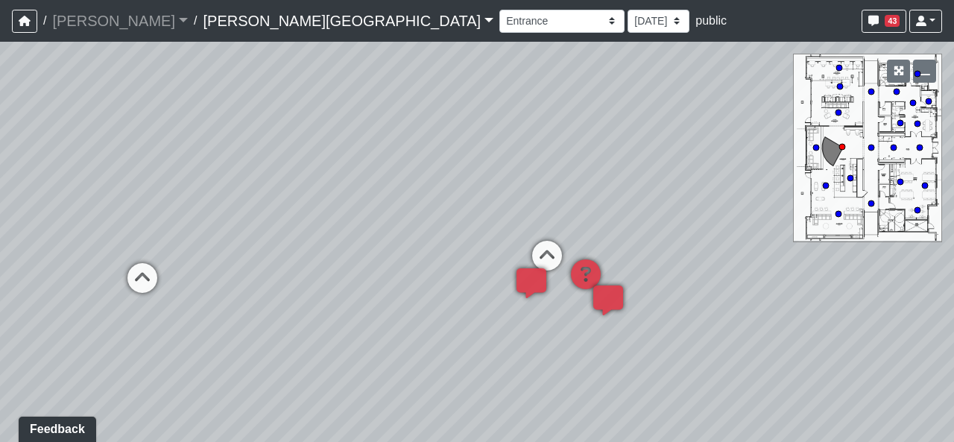
drag, startPoint x: 624, startPoint y: 230, endPoint x: 735, endPoint y: 348, distance: 161.9
click at [735, 348] on div "Loading... Hallway - Hallway 2 Loading... Entry Loading... Clubroom - Entrance …" at bounding box center [477, 242] width 954 height 400
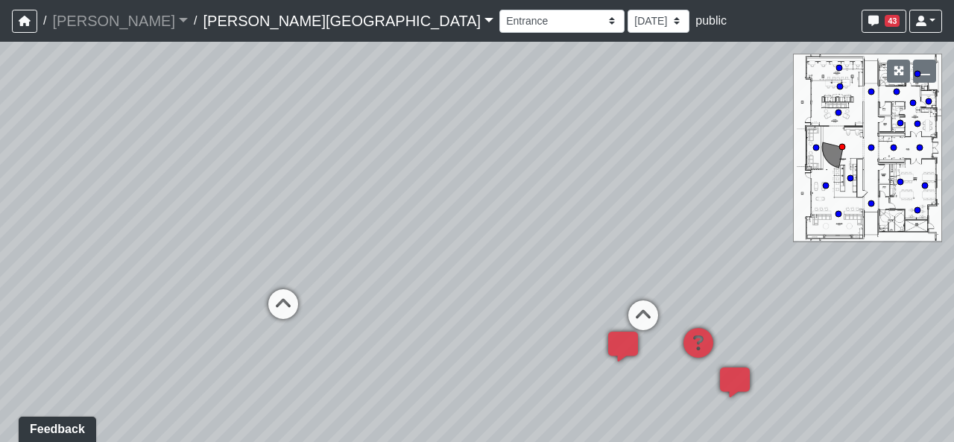
drag, startPoint x: 240, startPoint y: 251, endPoint x: 373, endPoint y: 246, distance: 133.5
click at [373, 246] on div "Loading... Hallway - Hallway 2 Loading... Entry Loading... Clubroom - Entrance …" at bounding box center [477, 242] width 954 height 400
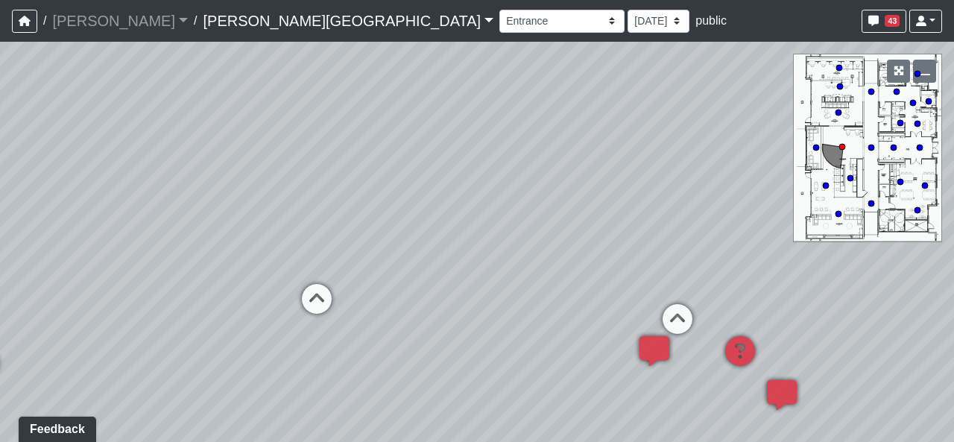
click at [393, 249] on div "Loading... Hallway - Hallway 2 Loading... Entry Loading... Clubroom - Entrance …" at bounding box center [477, 242] width 954 height 400
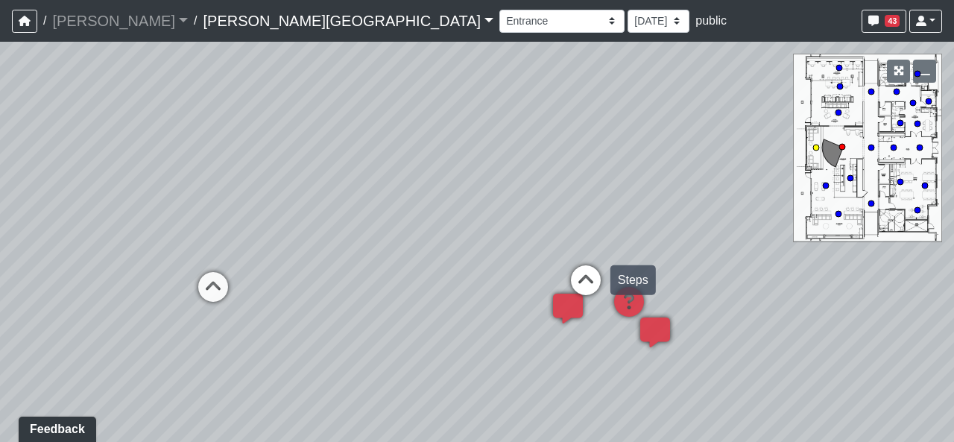
click at [581, 269] on icon at bounding box center [585, 287] width 45 height 45
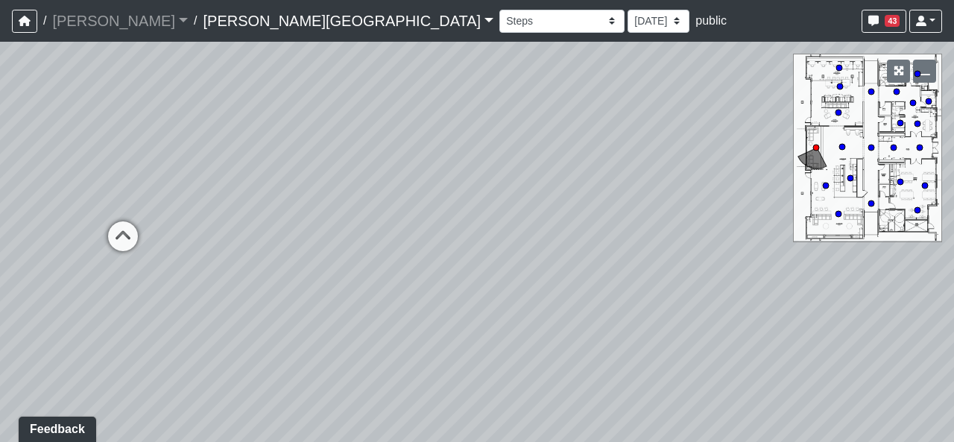
drag, startPoint x: 233, startPoint y: 279, endPoint x: 619, endPoint y: 282, distance: 386.8
click at [619, 282] on div "Loading... Hallway - Hallway 2 Loading... Entry Loading... Clubroom - Entrance …" at bounding box center [477, 242] width 954 height 400
drag, startPoint x: 276, startPoint y: 291, endPoint x: 642, endPoint y: 314, distance: 367.3
click at [643, 314] on div "Loading... Hallway - Hallway 2 Loading... Entry Loading... Clubroom - Entrance …" at bounding box center [477, 242] width 954 height 400
drag, startPoint x: 543, startPoint y: 302, endPoint x: 447, endPoint y: 295, distance: 96.4
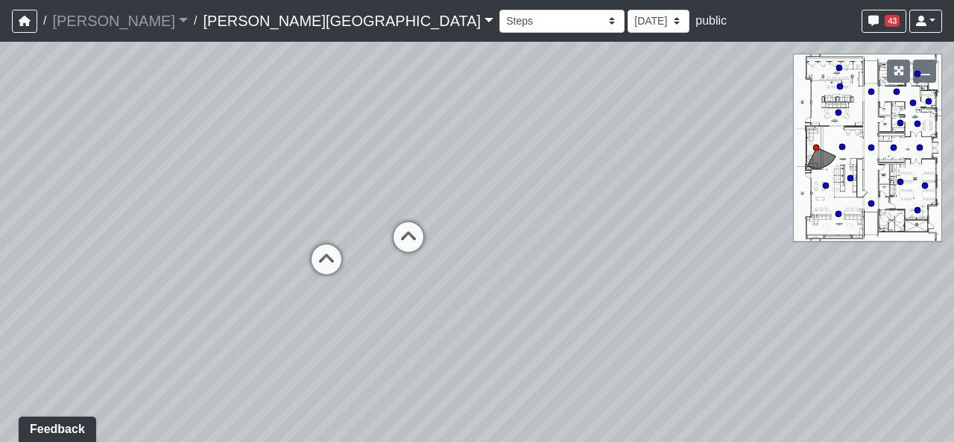
click at [447, 295] on div "Loading... Hallway - Hallway 2 Loading... Entry Loading... Clubroom - Entrance …" at bounding box center [477, 242] width 954 height 400
drag, startPoint x: 445, startPoint y: 218, endPoint x: 438, endPoint y: 254, distance: 37.1
click at [438, 254] on div "Loading... Hallway - Hallway 2 Loading... Entry Loading... Clubroom - Entrance …" at bounding box center [477, 242] width 954 height 400
drag, startPoint x: 525, startPoint y: 374, endPoint x: 402, endPoint y: 329, distance: 130.8
click at [402, 329] on div "Loading... Hallway - Hallway 2 Loading... Entry Loading... Clubroom - Entrance …" at bounding box center [477, 242] width 954 height 400
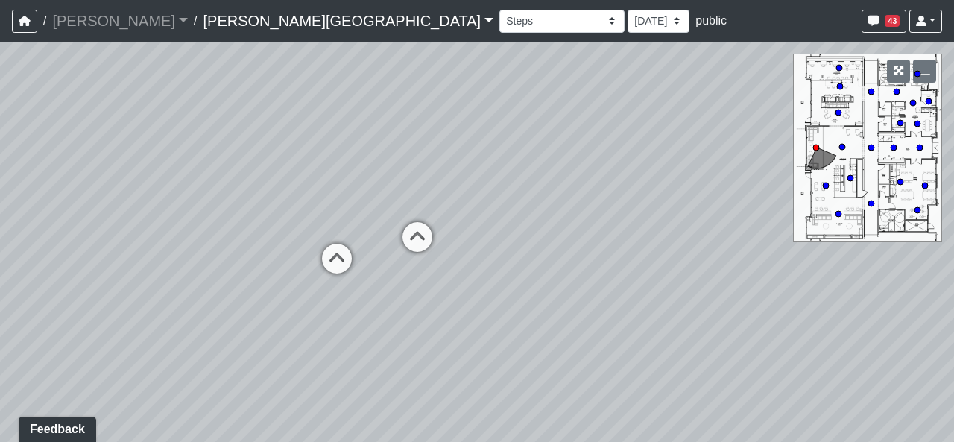
drag, startPoint x: 437, startPoint y: 312, endPoint x: 595, endPoint y: 309, distance: 158.0
click at [595, 309] on div "Loading... Hallway - Hallway 2 Loading... Entry Loading... Clubroom - Entrance …" at bounding box center [477, 242] width 954 height 400
click at [426, 239] on icon at bounding box center [430, 245] width 45 height 45
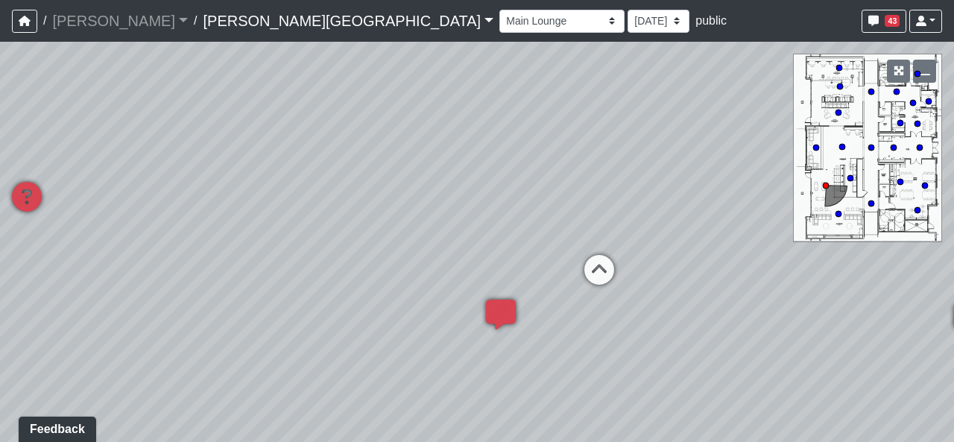
drag, startPoint x: 369, startPoint y: 344, endPoint x: 735, endPoint y: 338, distance: 366.0
click at [736, 338] on div "Loading... Hallway - Hallway 2 Loading... Entry Loading... Clubroom - Entrance …" at bounding box center [477, 242] width 954 height 400
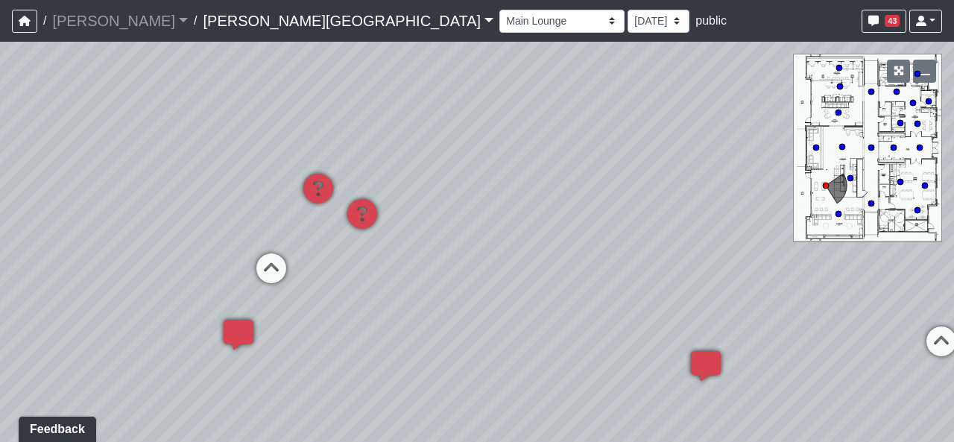
drag, startPoint x: 266, startPoint y: 313, endPoint x: 657, endPoint y: 323, distance: 390.7
click at [601, 319] on div "Loading... Hallway - Hallway 2 Loading... Entry Loading... Clubroom - Entrance …" at bounding box center [477, 242] width 954 height 400
drag, startPoint x: 354, startPoint y: 333, endPoint x: 806, endPoint y: 324, distance: 452.5
click at [736, 324] on div "Loading... Hallway - Hallway 2 Loading... Entry Loading... Clubroom - Entrance …" at bounding box center [477, 242] width 954 height 400
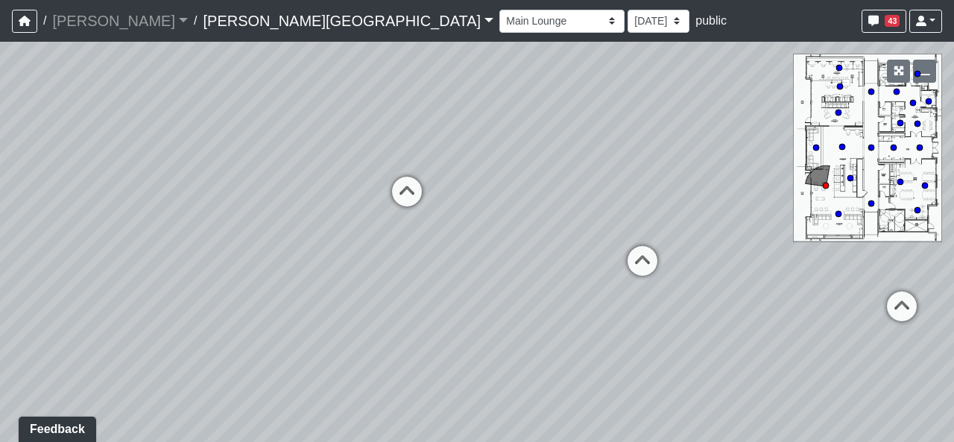
drag, startPoint x: 403, startPoint y: 303, endPoint x: 192, endPoint y: 282, distance: 212.7
click at [192, 282] on div "Loading... Hallway - Hallway 2 Loading... Entry Loading... Clubroom - Entrance …" at bounding box center [477, 242] width 954 height 400
drag, startPoint x: 523, startPoint y: 299, endPoint x: 316, endPoint y: 343, distance: 211.8
click at [259, 341] on div "Loading... Hallway - Hallway 2 Loading... Entry Loading... Clubroom - Entrance …" at bounding box center [477, 242] width 954 height 400
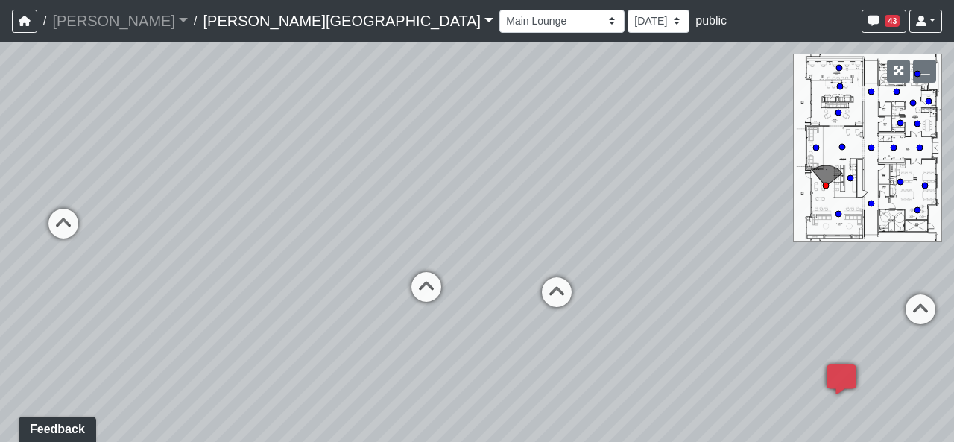
drag, startPoint x: 530, startPoint y: 353, endPoint x: 454, endPoint y: 350, distance: 76.1
click at [454, 350] on div "Loading... Hallway - Hallway 2 Loading... Entry Loading... Clubroom - Entrance …" at bounding box center [477, 242] width 954 height 400
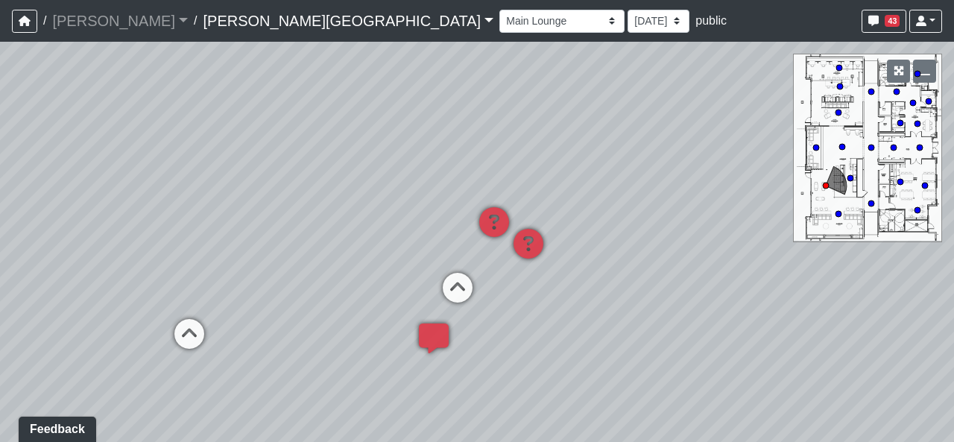
drag, startPoint x: 662, startPoint y: 309, endPoint x: 158, endPoint y: 332, distance: 504.3
click at [158, 332] on div "Loading... Hallway - Hallway 2 Loading... Entry Loading... Clubroom - Entrance …" at bounding box center [477, 242] width 954 height 400
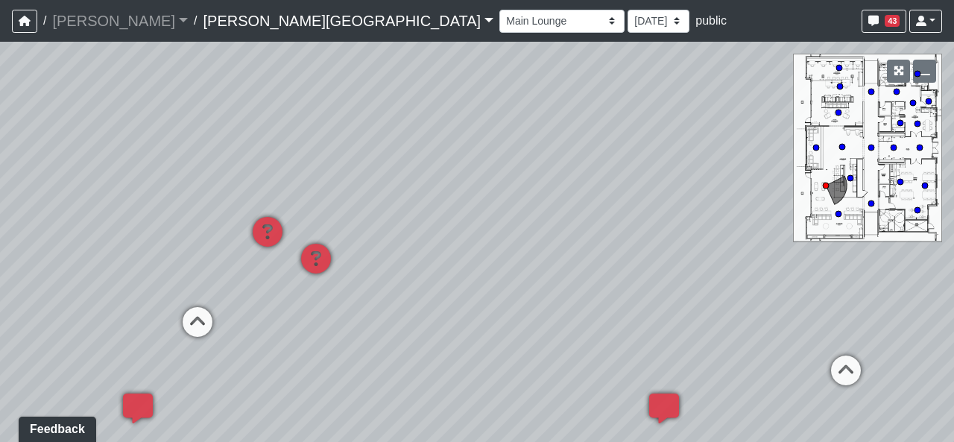
drag, startPoint x: 578, startPoint y: 288, endPoint x: 59, endPoint y: 303, distance: 518.9
click at [57, 305] on div "Loading... Hallway - Hallway 2 Loading... Entry Loading... Clubroom - Entrance …" at bounding box center [477, 242] width 954 height 400
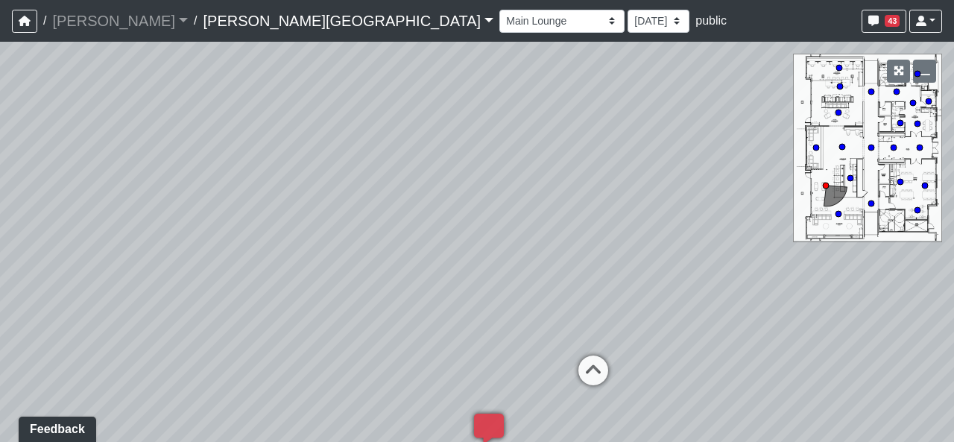
drag, startPoint x: 431, startPoint y: 272, endPoint x: 378, endPoint y: 312, distance: 66.5
click at [378, 312] on div "Loading... Hallway - Hallway 2 Loading... Entry Loading... Clubroom - Entrance …" at bounding box center [477, 242] width 954 height 400
drag, startPoint x: 350, startPoint y: 236, endPoint x: 506, endPoint y: 295, distance: 167.5
click at [506, 295] on div "Loading... Hallway - Hallway 2 Loading... Entry Loading... Clubroom - Entrance …" at bounding box center [477, 242] width 954 height 400
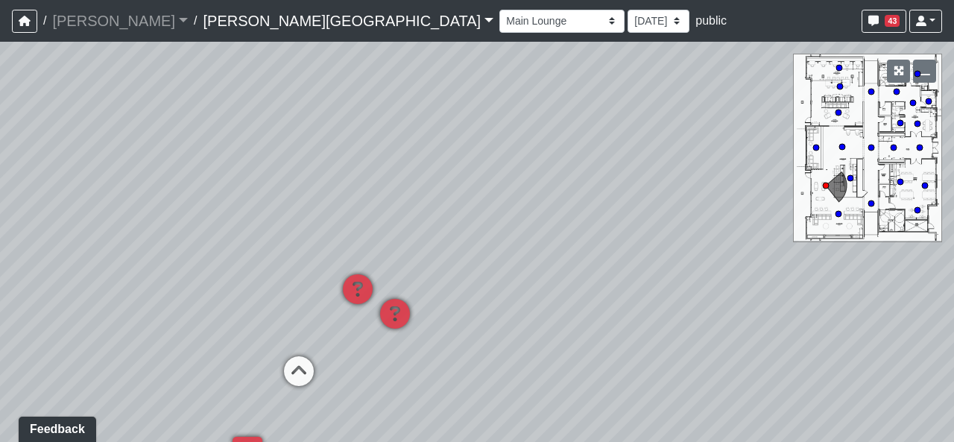
drag, startPoint x: 375, startPoint y: 285, endPoint x: 595, endPoint y: 246, distance: 223.4
click at [595, 246] on div "Loading... Hallway - Hallway 2 Loading... Entry Loading... Clubroom - Entrance …" at bounding box center [477, 242] width 954 height 400
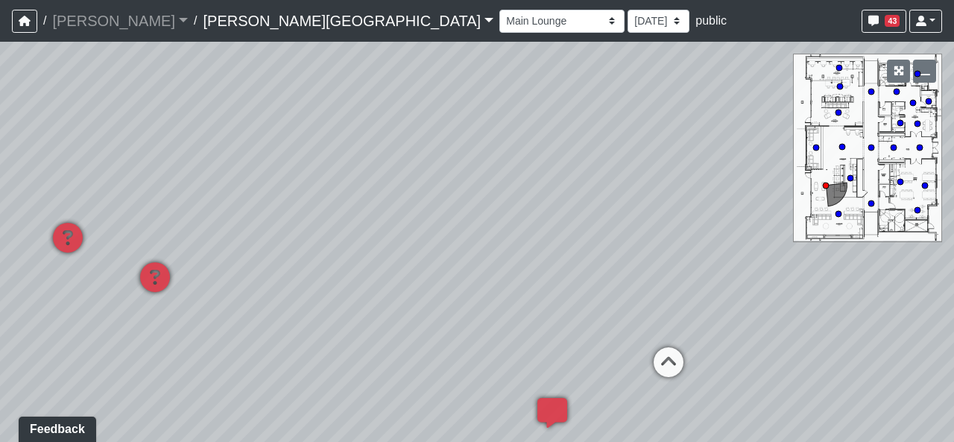
drag, startPoint x: 275, startPoint y: 186, endPoint x: 0, endPoint y: 145, distance: 278.0
click at [0, 145] on div "Loading... Hallway - Hallway 2 Loading... Entry Loading... Clubroom - Entrance …" at bounding box center [477, 242] width 954 height 400
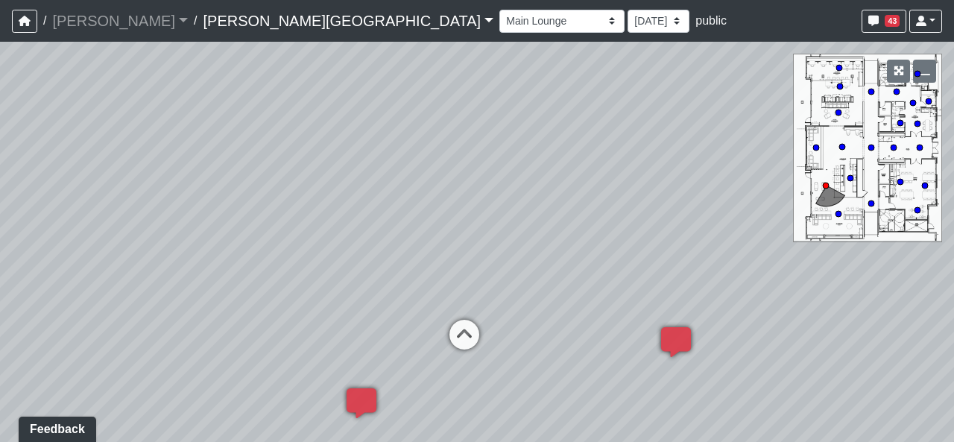
drag, startPoint x: 684, startPoint y: 239, endPoint x: 379, endPoint y: 227, distance: 305.1
click at [373, 224] on div "Loading... Hallway - Hallway 2 Loading... Entry Loading... Clubroom - Entrance …" at bounding box center [477, 242] width 954 height 400
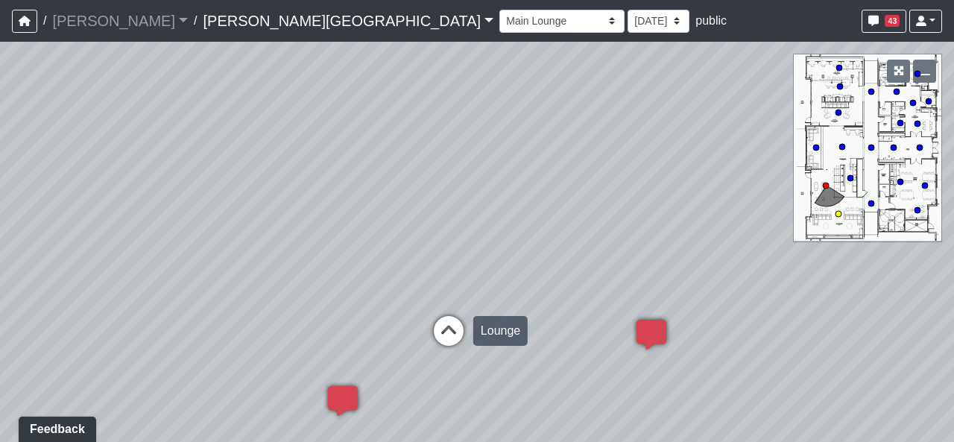
click at [435, 322] on icon at bounding box center [448, 338] width 45 height 45
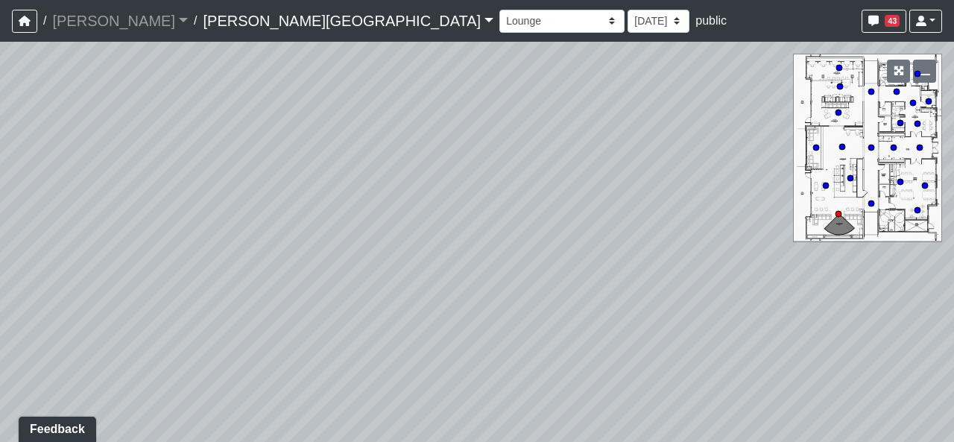
drag, startPoint x: 557, startPoint y: 272, endPoint x: 464, endPoint y: 265, distance: 93.5
click at [464, 265] on div "Loading... Hallway - Hallway 2 Loading... Entry Loading... Clubroom - Entrance …" at bounding box center [477, 242] width 954 height 400
drag, startPoint x: 570, startPoint y: 244, endPoint x: 551, endPoint y: 247, distance: 18.9
click at [551, 247] on div "Loading... Hallway - Hallway 2 Loading... Entry Loading... Clubroom - Entrance …" at bounding box center [477, 242] width 954 height 400
drag
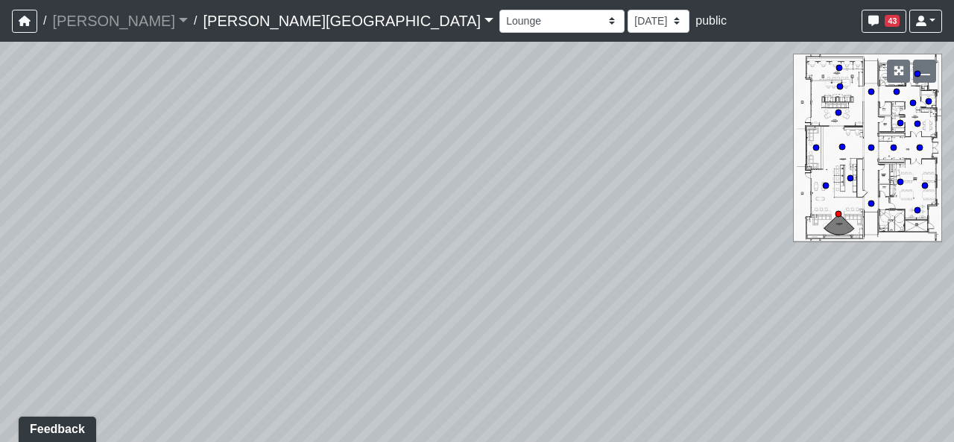
click at [678, 288] on div "Loading... Hallway - Hallway 2 Loading... Entry Loading... Clubroom - Entrance …" at bounding box center [477, 242] width 954 height 400
click at [610, 229] on div "Loading... Hallway - Hallway 2 Loading... Entry Loading... Clubroom - Entrance …" at bounding box center [477, 242] width 954 height 400
click at [612, 282] on div "Loading... Hallway - Hallway 2 Loading... Entry Loading... Clubroom - Entrance …" at bounding box center [477, 242] width 954 height 400
click at [674, 275] on div "Loading... Hallway - Hallway 2 Loading... Entry Loading... Clubroom - Entrance …" at bounding box center [477, 242] width 954 height 400
click at [686, 158] on div "Loading... Hallway - Hallway 2 Loading... Entry Loading... Clubroom - Entrance …" at bounding box center [477, 242] width 954 height 400
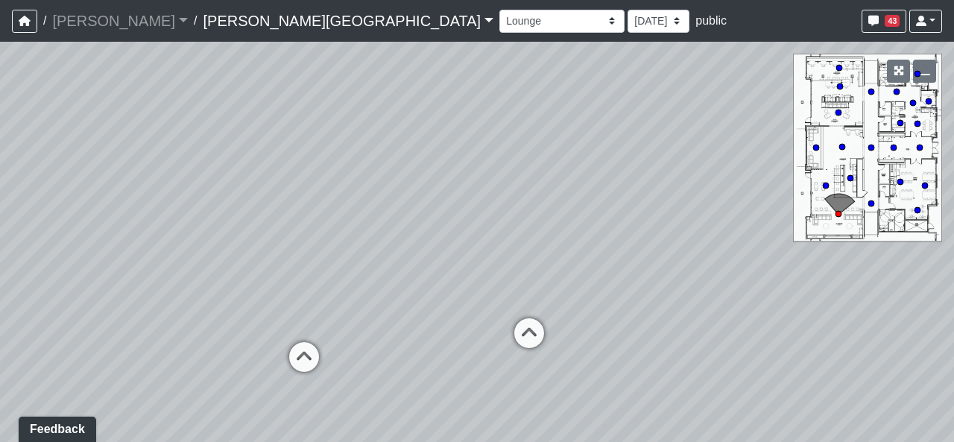
click at [437, 238] on div "Loading... Hallway - Hallway 2 Loading... Entry Loading... Clubroom - Entrance …" at bounding box center [477, 242] width 954 height 400
click at [286, 360] on icon at bounding box center [304, 364] width 45 height 45
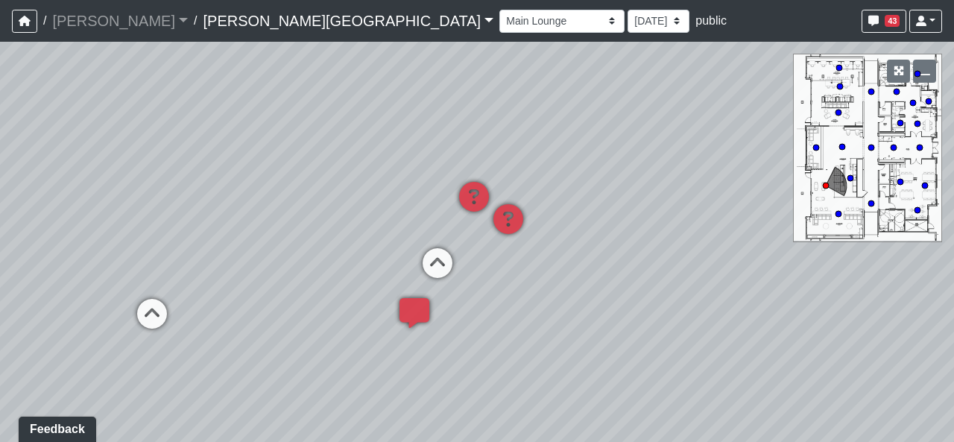
click at [0, 227] on div "Loading... Hallway - Hallway 2 Loading... Entry Loading... Clubroom - Entrance …" at bounding box center [477, 242] width 954 height 400
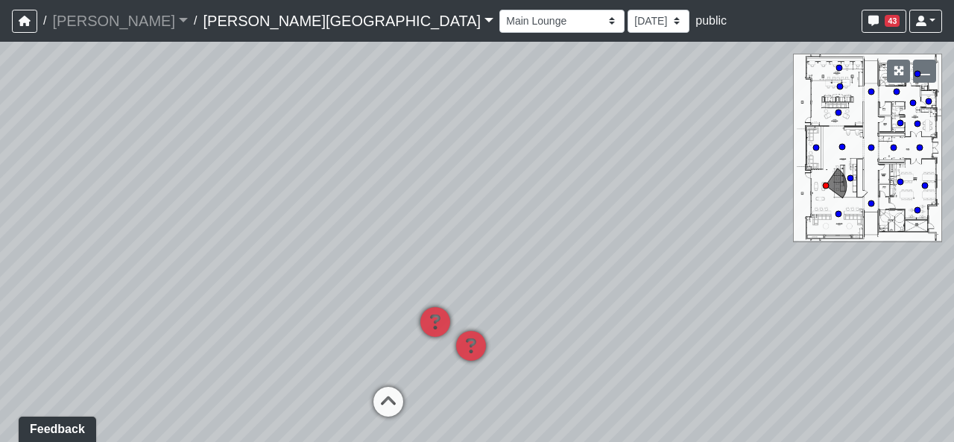
click at [461, 261] on div "Loading... Hallway - Hallway 2 Loading... Entry Loading... Clubroom - Entrance …" at bounding box center [477, 242] width 954 height 400
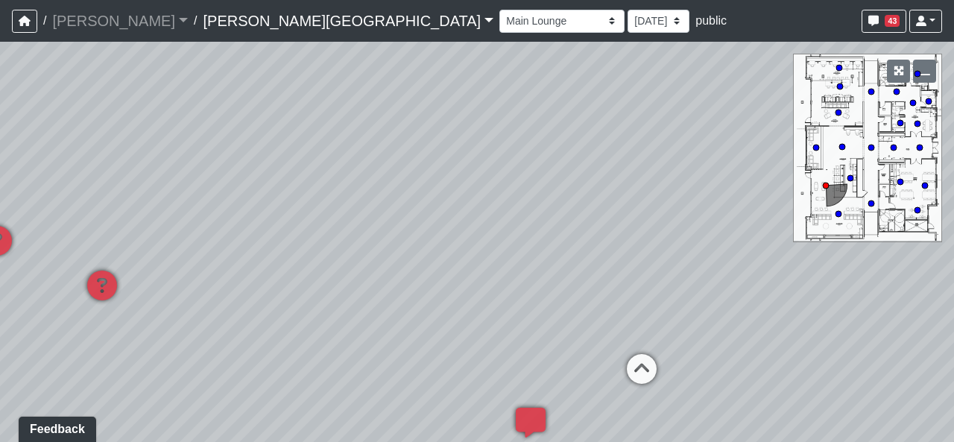
click at [1, 200] on div "Loading... Hallway - Hallway 2 Loading... Entry Loading... Clubroom - Entrance …" at bounding box center [477, 242] width 954 height 400
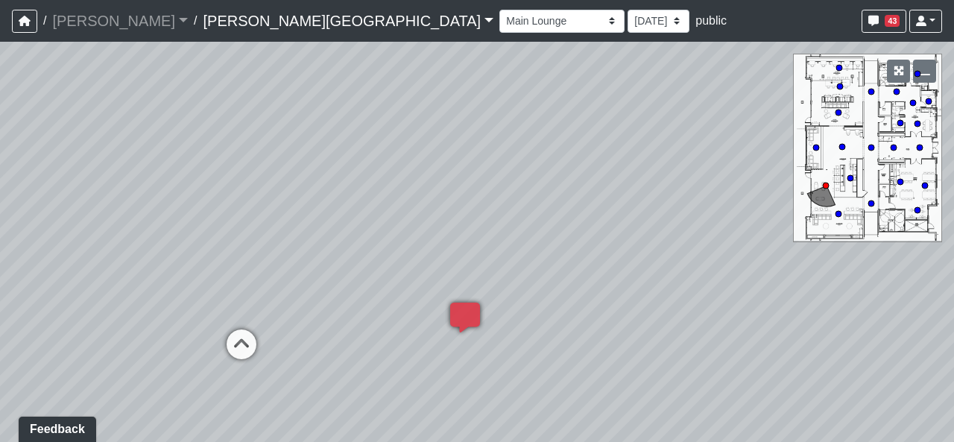
click at [15, 236] on div "Loading... Hallway - Hallway 2 Loading... Entry Loading... Clubroom - Entrance …" at bounding box center [477, 242] width 954 height 400
click at [0, 199] on div "Loading... Hallway - Hallway 2 Loading... Entry Loading... Clubroom - Entrance …" at bounding box center [477, 242] width 954 height 400
click at [270, 318] on div "Loading... Hallway - Hallway 2 Loading... Entry Loading... Clubroom - Entrance …" at bounding box center [477, 242] width 954 height 400
click at [124, 246] on div "Loading... Hallway - Hallway 2 Loading... Entry Loading... Clubroom - Entrance …" at bounding box center [477, 242] width 954 height 400
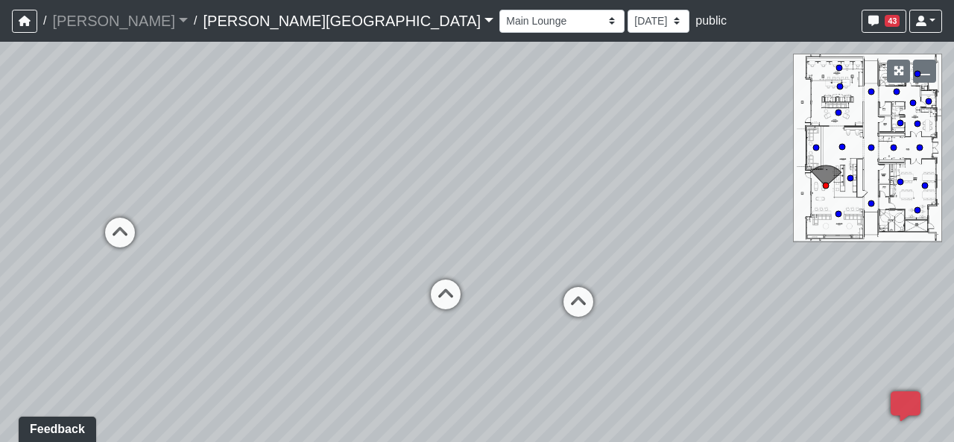
click at [19, 276] on div "Loading... Hallway - Hallway 2 Loading... Entry Loading... Clubroom - Entrance …" at bounding box center [477, 242] width 954 height 400
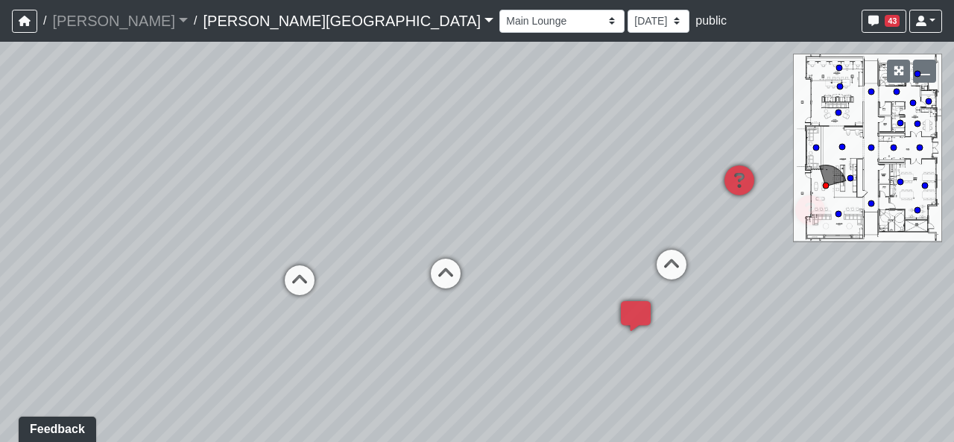
click at [484, 307] on div "Loading... Hallway - Hallway 2 Loading... Entry Loading... Clubroom - Entrance …" at bounding box center [477, 242] width 954 height 400
click at [455, 287] on icon at bounding box center [445, 281] width 45 height 45
select select "2p1LcMW7A2doxWKe2HrzBw"
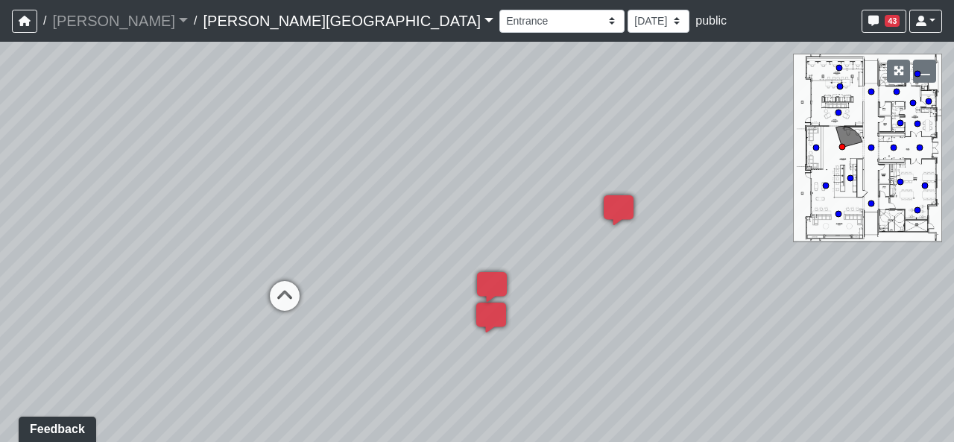
click at [676, 295] on div "Loading... Hallway - Hallway 2 Loading... Entry Loading... Clubroom - Entrance …" at bounding box center [477, 242] width 954 height 400
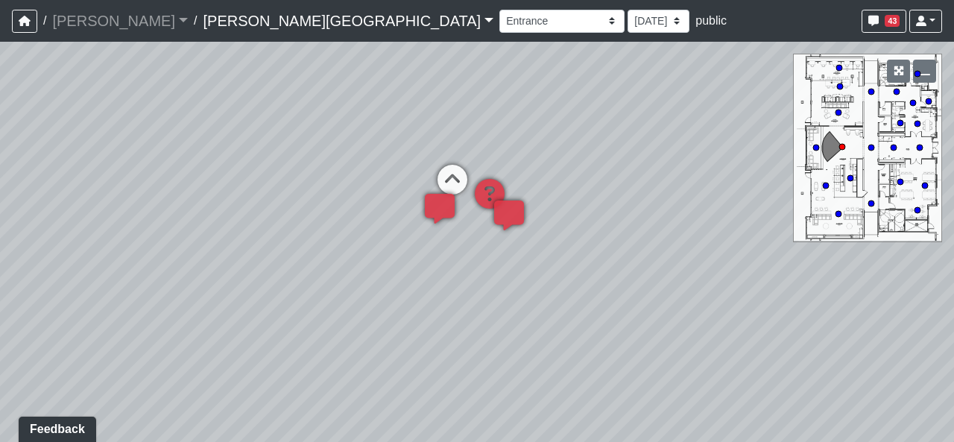
click at [350, 116] on div "Loading... Hallway - Hallway 2 Loading... Entry Loading... Clubroom - Entrance …" at bounding box center [477, 242] width 954 height 400
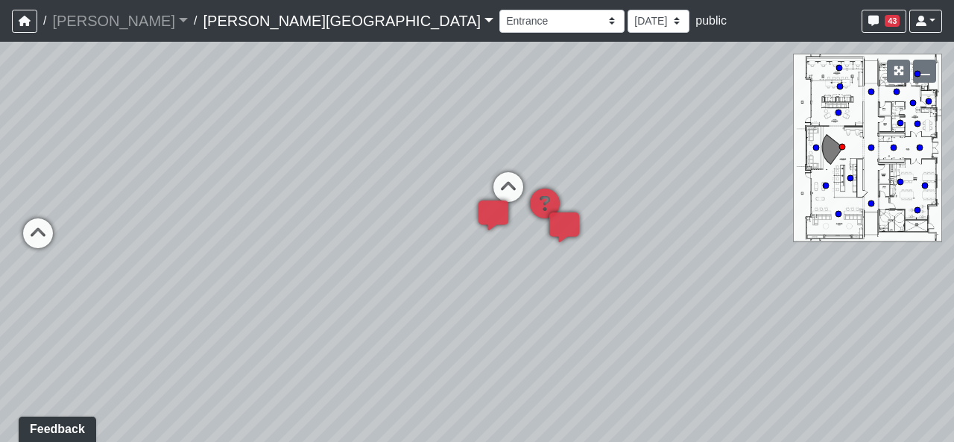
click at [591, 271] on div "Loading... Hallway - Hallway 2 Loading... Entry Loading... Clubroom - Entrance …" at bounding box center [477, 242] width 954 height 400
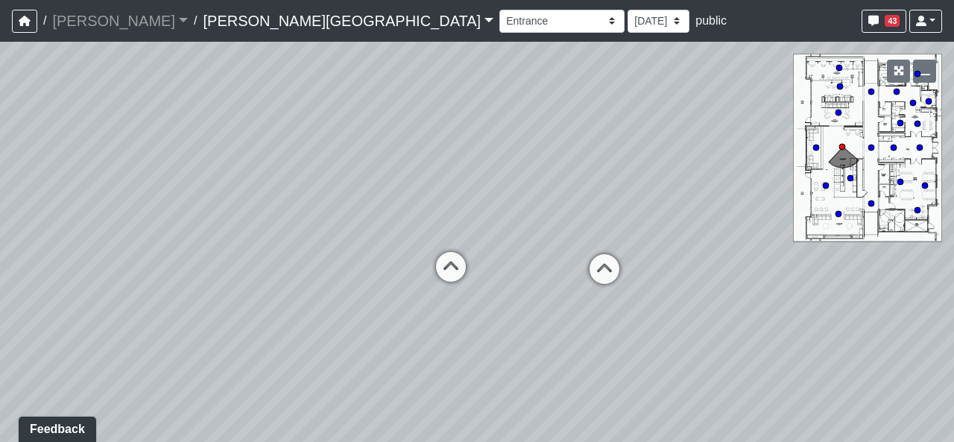
click at [524, 306] on div "Loading... Hallway - Hallway 2 Loading... Entry Loading... Clubroom - Entrance …" at bounding box center [477, 242] width 954 height 400
click at [659, 280] on div "Loading... Hallway - Hallway 2 Loading... Entry Loading... Clubroom - Entrance …" at bounding box center [477, 242] width 954 height 400
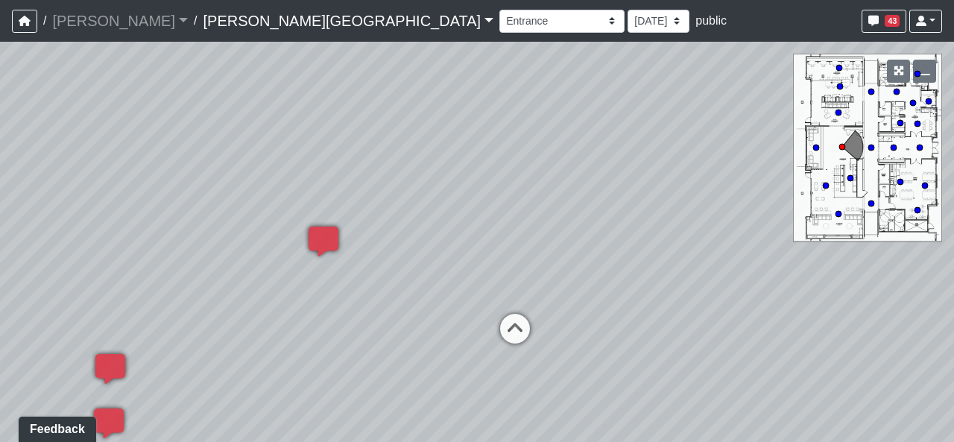
click at [585, 238] on div "Loading... Hallway - Hallway 2 Loading... Entry Loading... Clubroom - Entrance …" at bounding box center [477, 242] width 954 height 400
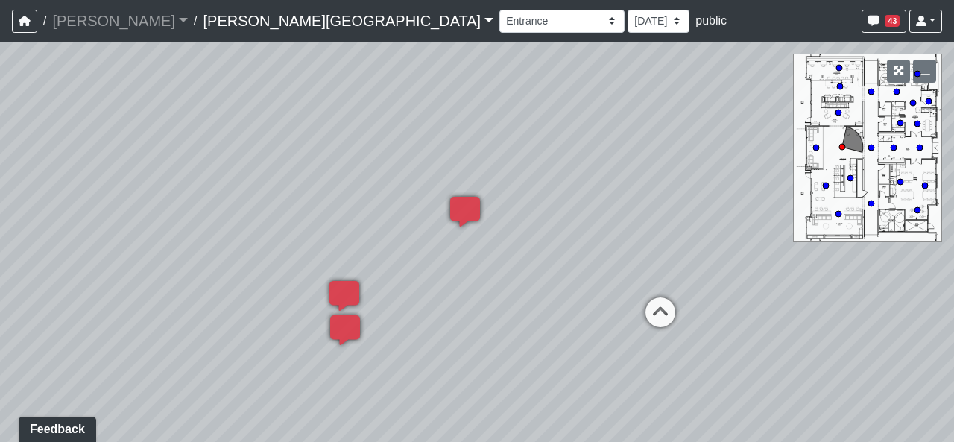
click at [361, 151] on div "Loading... Hallway - Hallway 2 Loading... Entry Loading... Clubroom - Entrance …" at bounding box center [477, 242] width 954 height 400
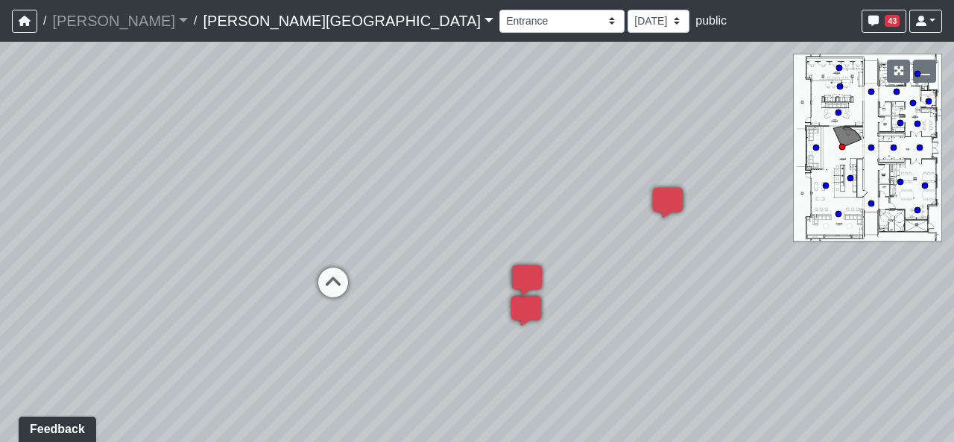
click at [584, 266] on div "Loading... Hallway - Hallway 2 Loading... Entry Loading... Clubroom - Entrance …" at bounding box center [477, 242] width 954 height 400
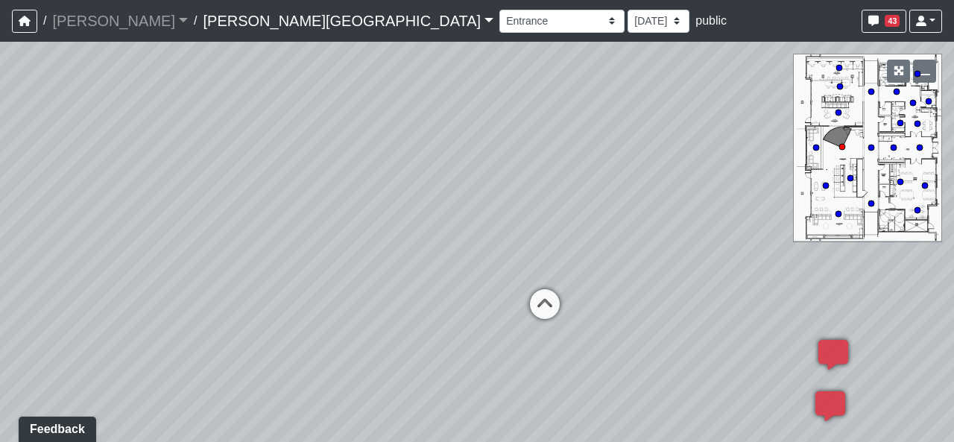
click at [523, 299] on div "Loading... Hallway - Hallway 2 Loading... Entry Loading... Clubroom - Entrance …" at bounding box center [477, 242] width 954 height 400
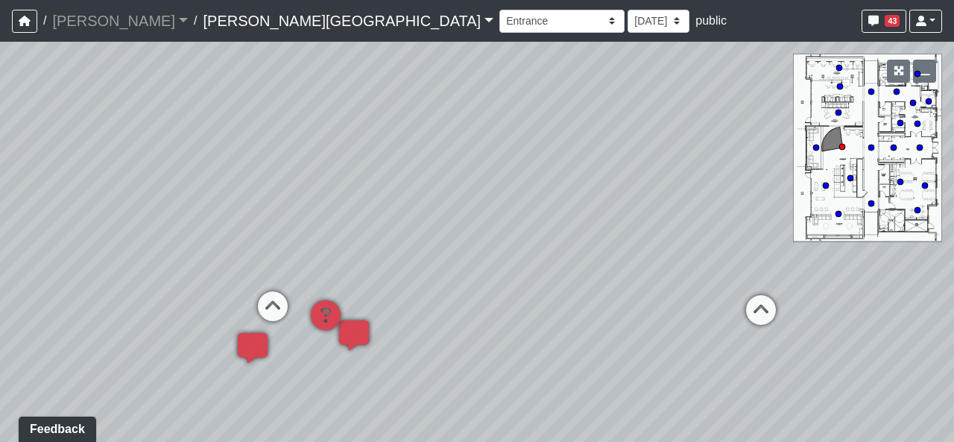
click at [554, 329] on div "Loading... Hallway - Hallway 2 Loading... Entry Loading... Clubroom - Entrance …" at bounding box center [477, 242] width 954 height 400
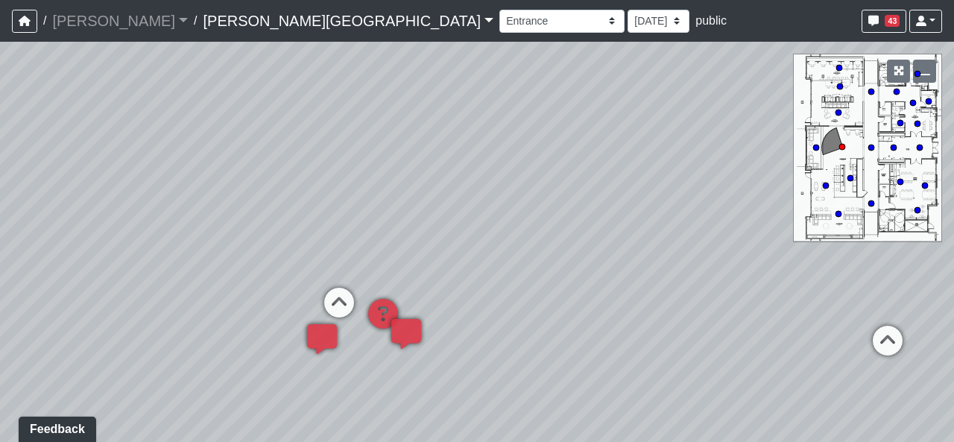
click at [493, 256] on div "Loading... Hallway - Hallway 2 Loading... Entry Loading... Clubroom - Entrance …" at bounding box center [477, 242] width 954 height 400
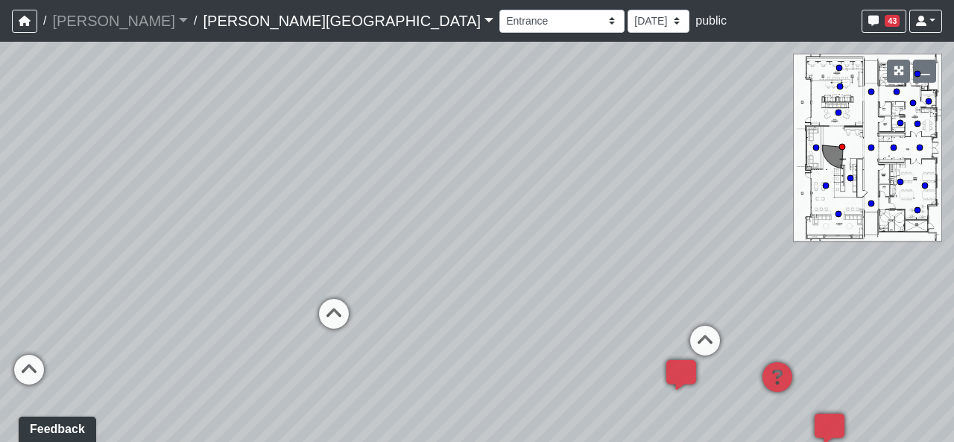
click at [445, 241] on div "Loading... Hallway - Hallway 2 Loading... Entry Loading... Clubroom - Entrance …" at bounding box center [477, 242] width 954 height 400
click at [736, 72] on icon "button" at bounding box center [899, 71] width 10 height 10
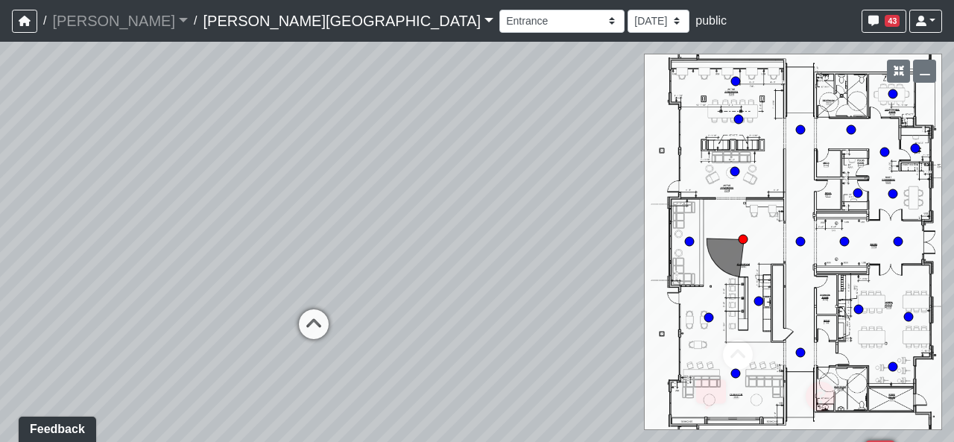
click at [203, 31] on link "[PERSON_NAME][GEOGRAPHIC_DATA]" at bounding box center [348, 21] width 291 height 30
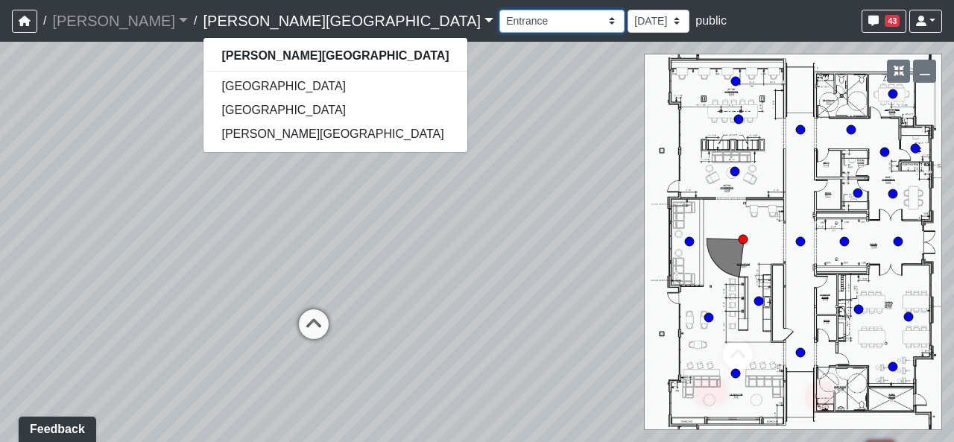
click at [499, 28] on select "Booths 1 Booths 2 Lounge 1 Bar Entrance Lounge Main Lounge Steps Booths Entry C…" at bounding box center [561, 21] width 125 height 23
